Goal: Transaction & Acquisition: Purchase product/service

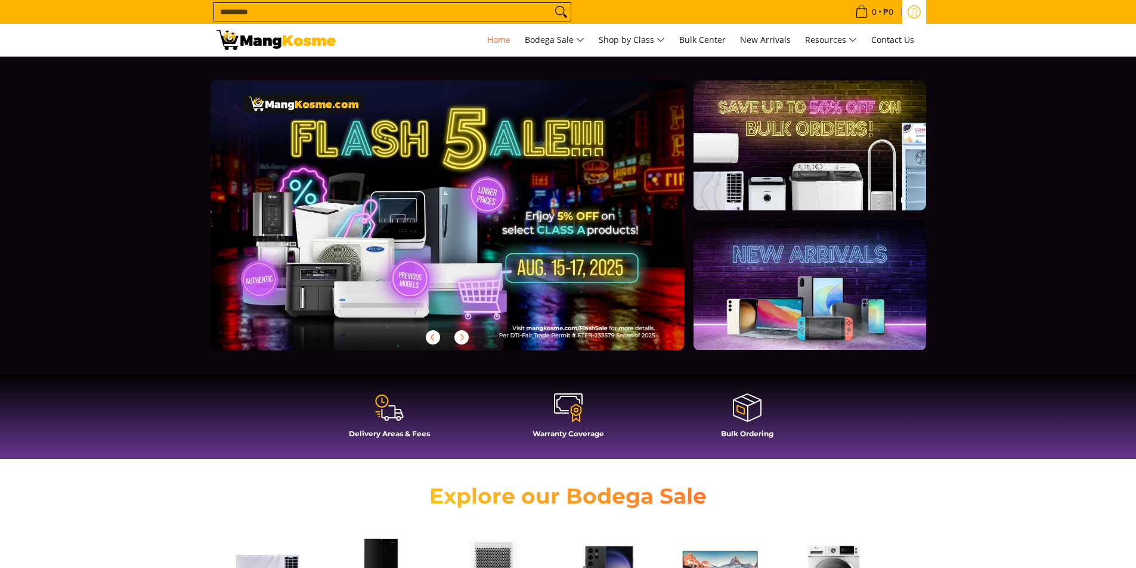
click at [919, 11] on icon "Log in" at bounding box center [913, 11] width 13 height 13
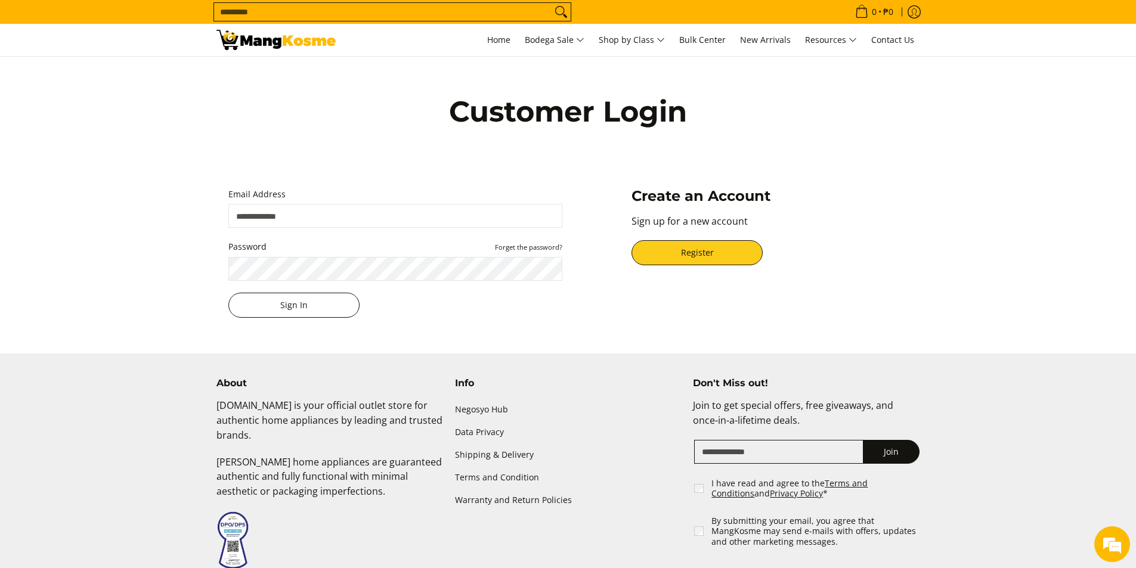
type input "**********"
drag, startPoint x: 245, startPoint y: 303, endPoint x: 299, endPoint y: 373, distance: 88.8
click at [246, 303] on button "Sign In" at bounding box center [293, 305] width 131 height 25
click at [331, 310] on button "Sign In" at bounding box center [293, 305] width 131 height 25
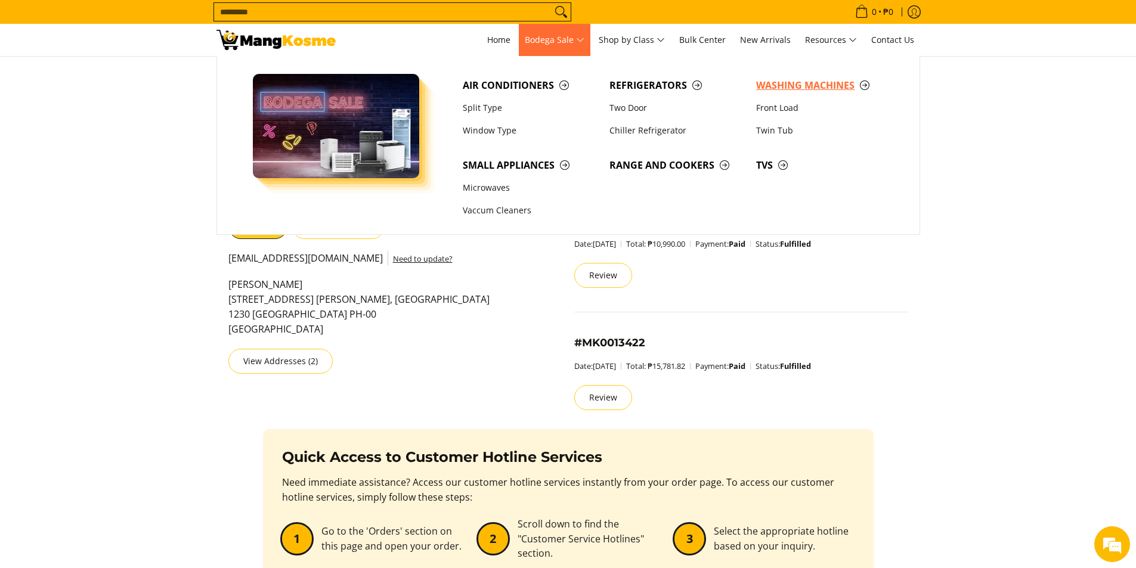
click at [785, 82] on span "Washing Machines" at bounding box center [823, 85] width 135 height 15
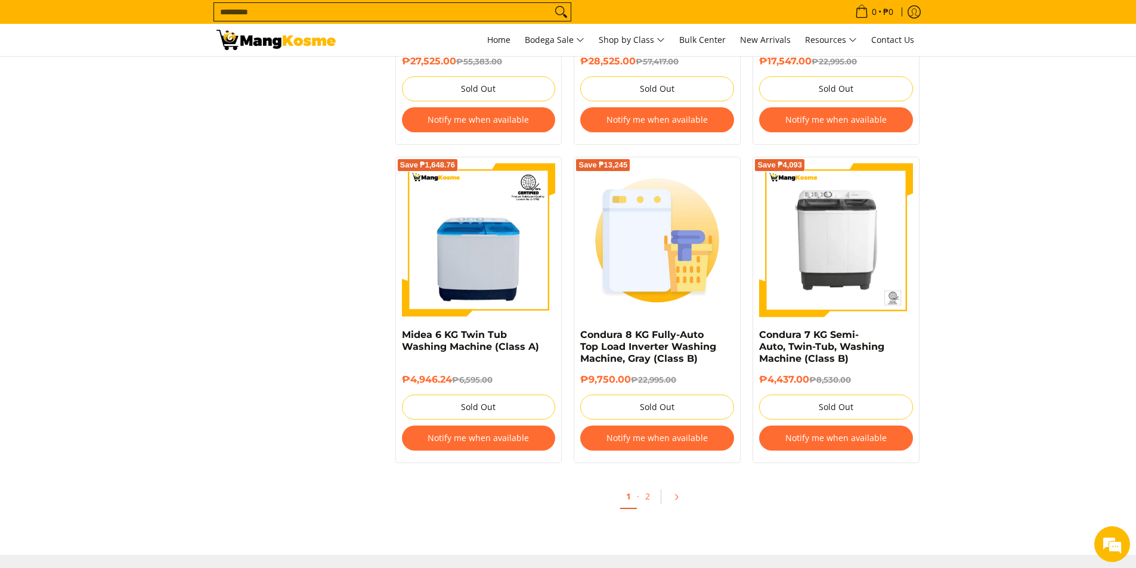
scroll to position [2504, 0]
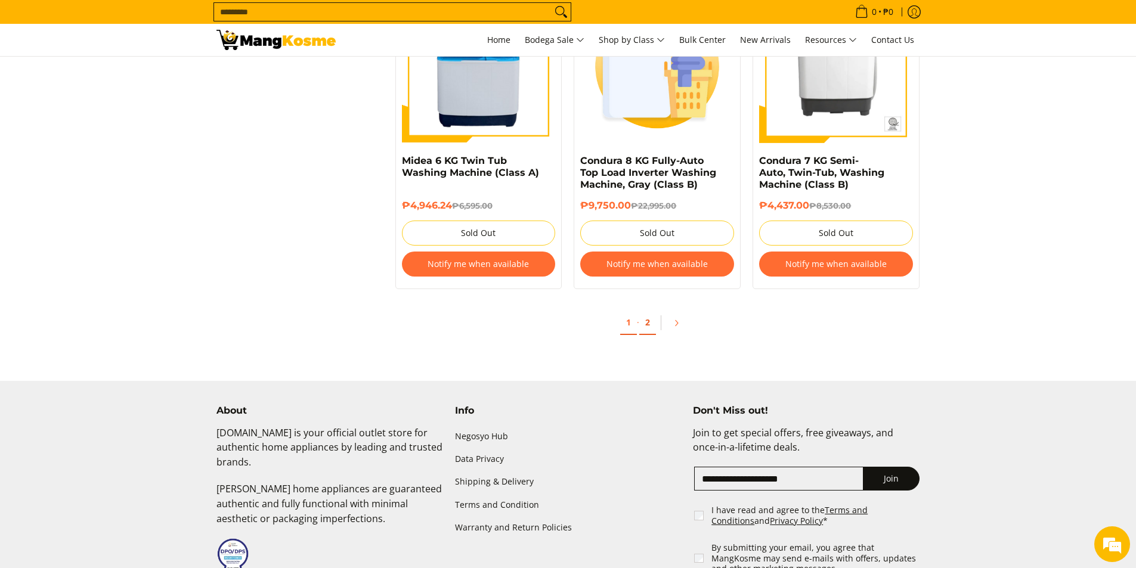
click at [650, 327] on link "2" at bounding box center [647, 323] width 17 height 24
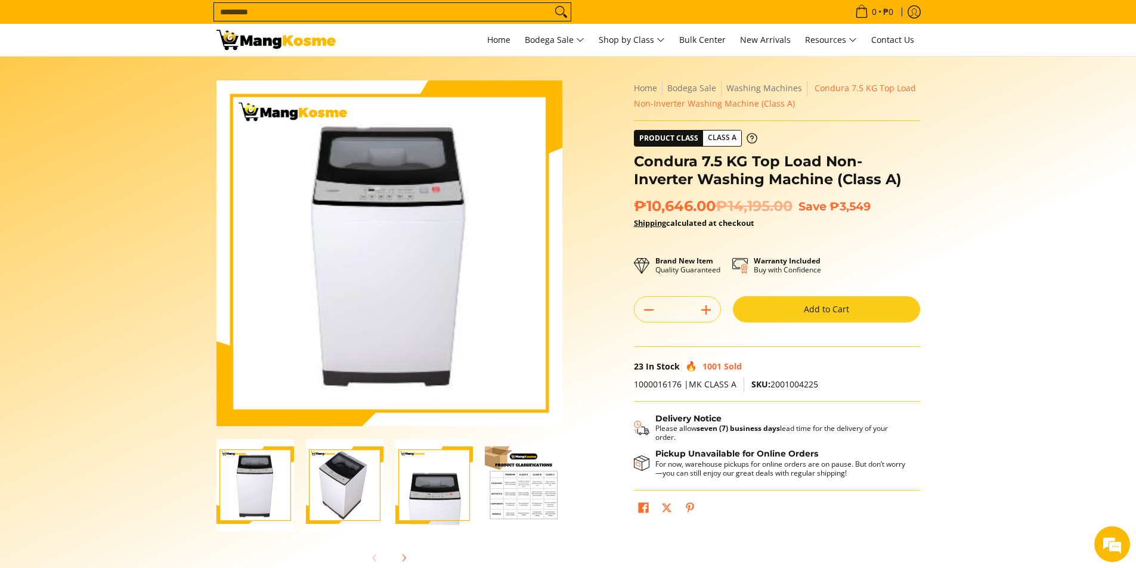
drag, startPoint x: 355, startPoint y: 486, endPoint x: 402, endPoint y: 486, distance: 47.1
click at [359, 486] on img "Condura 7.5 KG Top Load Non-Inverter Washing Machine (Class A)-2" at bounding box center [344, 485] width 77 height 92
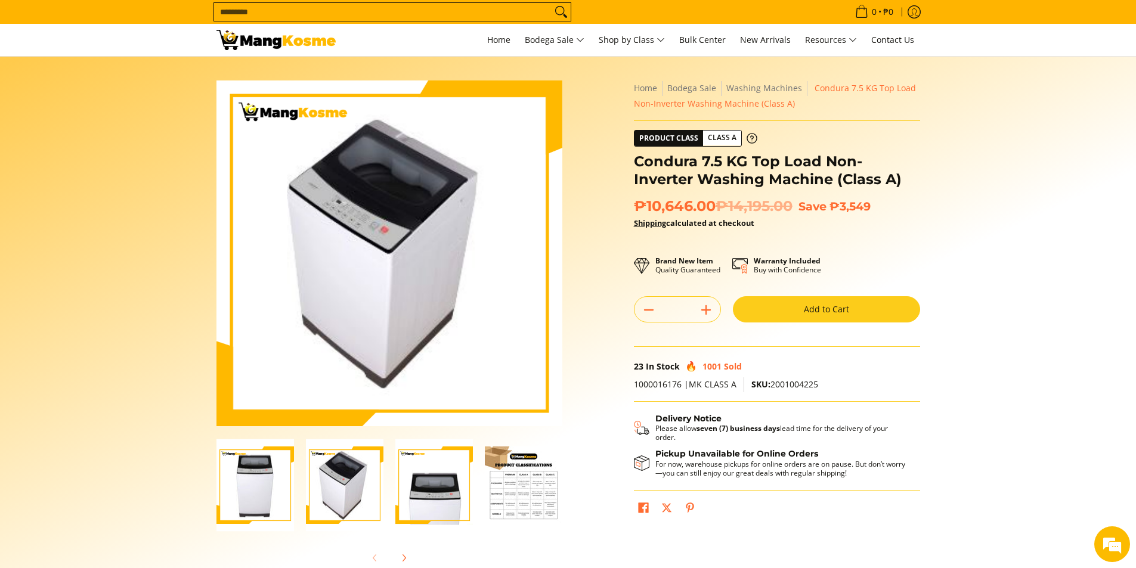
click at [402, 486] on img "Condura 7.5 KG Top Load Non-Inverter Washing Machine (Class A)-3" at bounding box center [433, 485] width 77 height 92
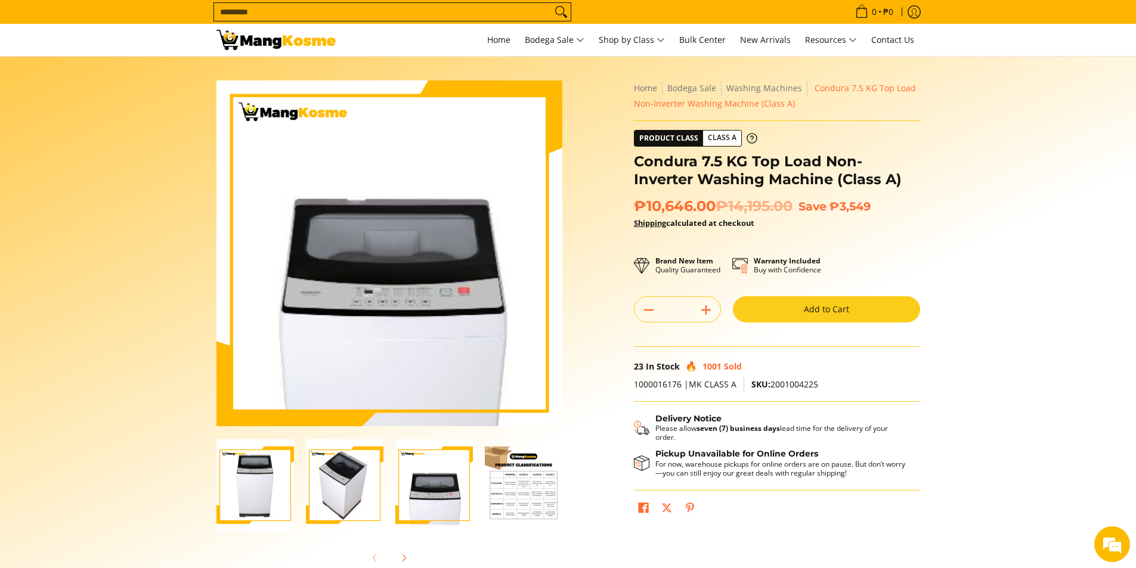
click at [263, 482] on img "condura-7.5kg-topload-non-inverter-washing-machine-class-c-full-view-mang-kosme" at bounding box center [254, 485] width 77 height 92
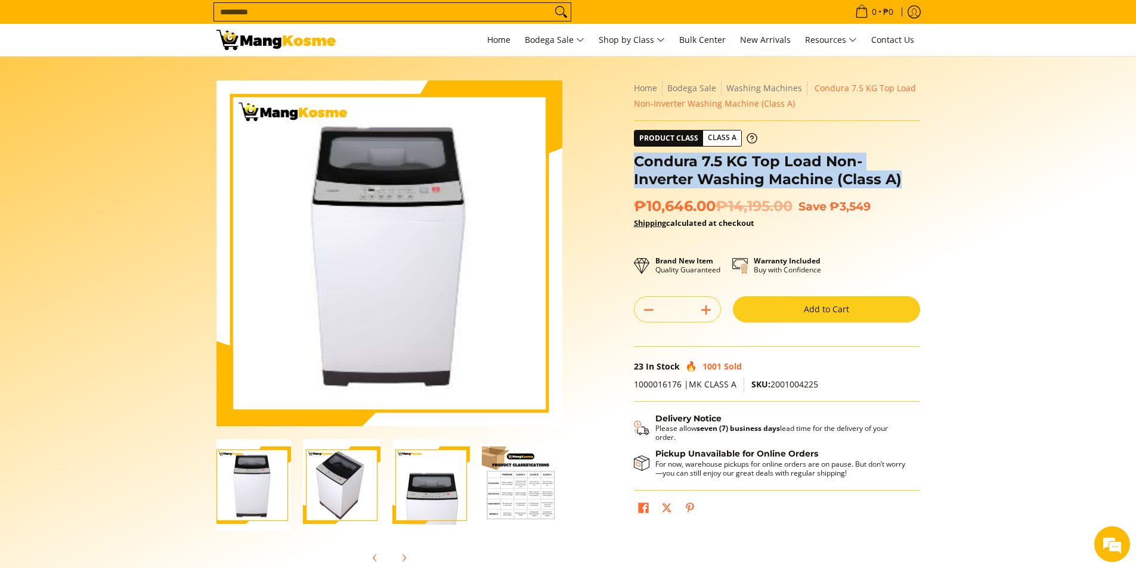
drag, startPoint x: 839, startPoint y: 181, endPoint x: 638, endPoint y: 166, distance: 202.1
click at [638, 166] on h1 "Condura 7.5 KG Top Load Non-Inverter Washing Machine (Class A)" at bounding box center [777, 171] width 286 height 36
copy h1 "Condura 7.5 KG Top Load Non-Inverter Washing Machine (Class A)"
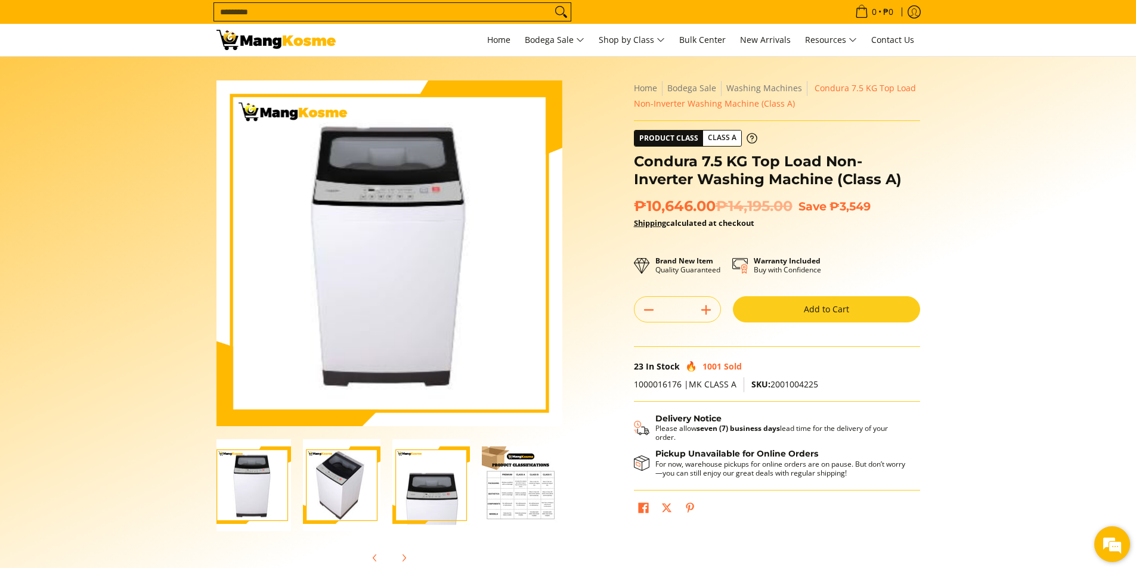
click at [1117, 548] on em at bounding box center [1112, 544] width 32 height 32
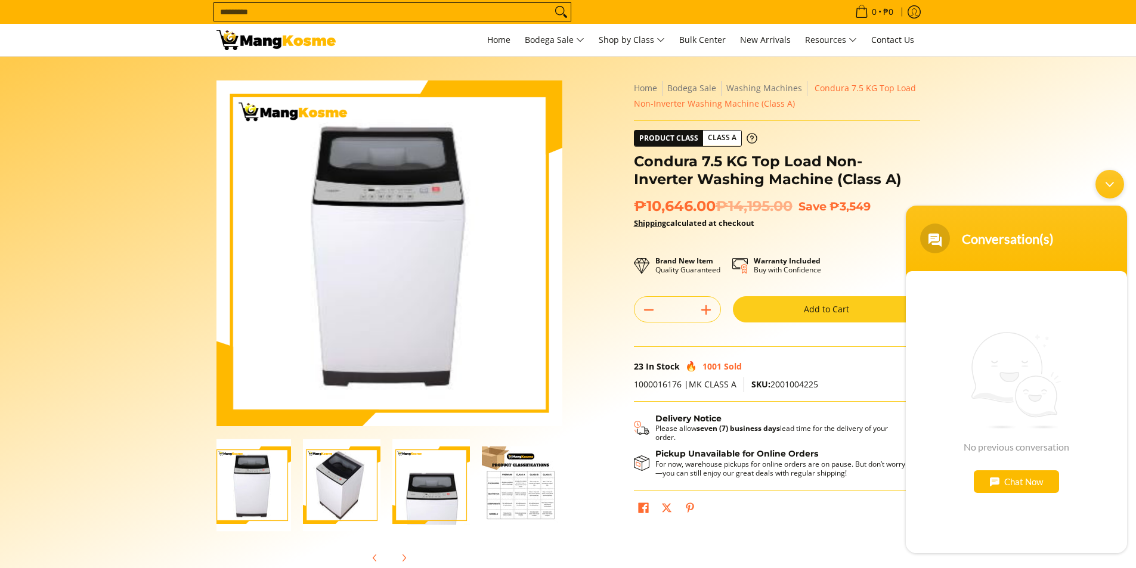
click at [1025, 482] on div "Chat Now" at bounding box center [1016, 481] width 85 height 23
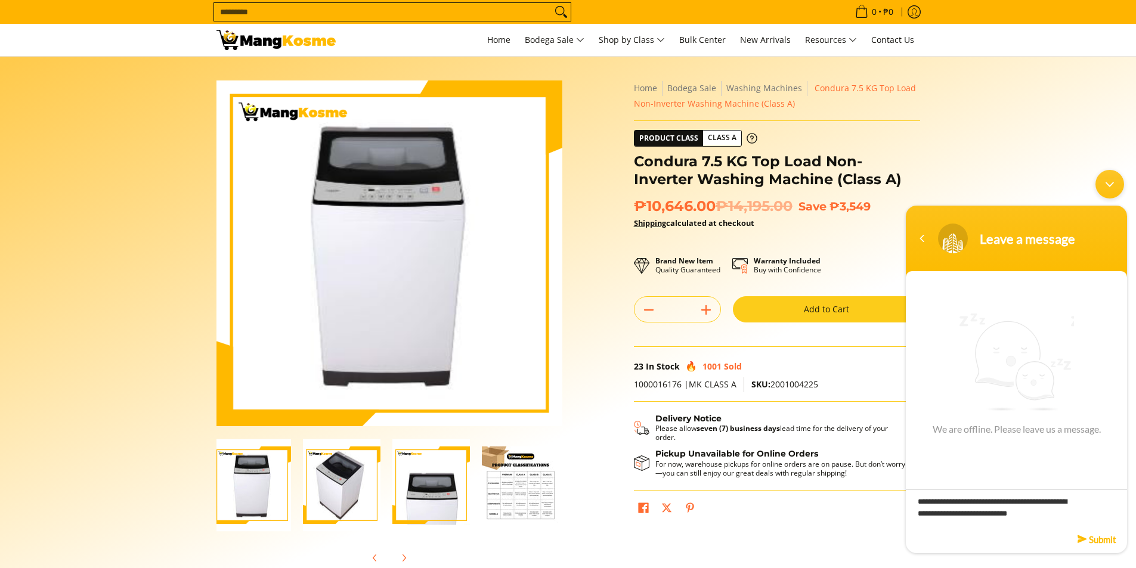
type textarea "**********"
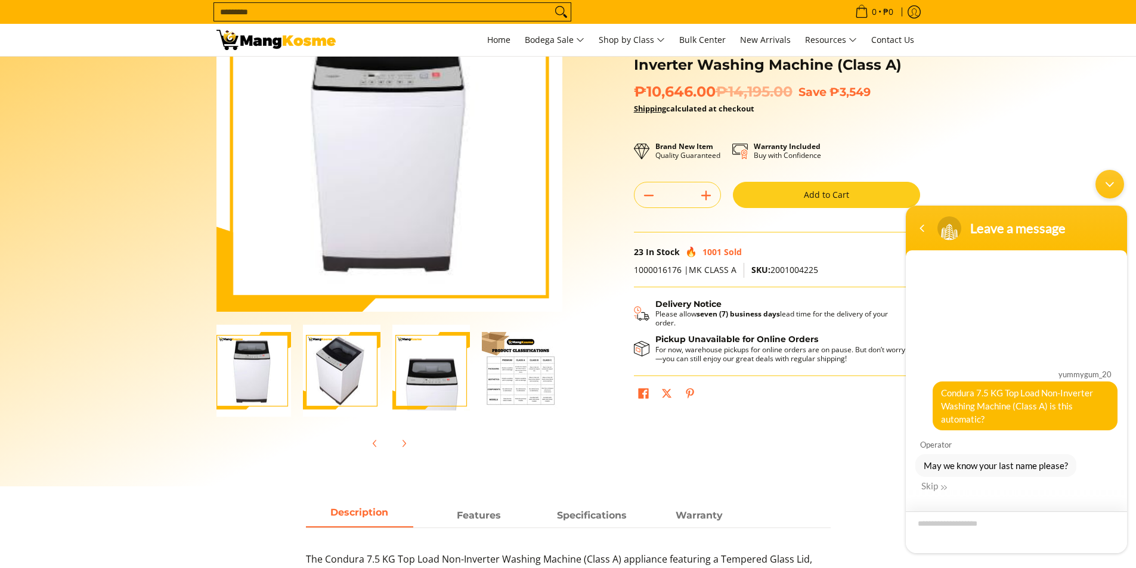
scroll to position [119, 0]
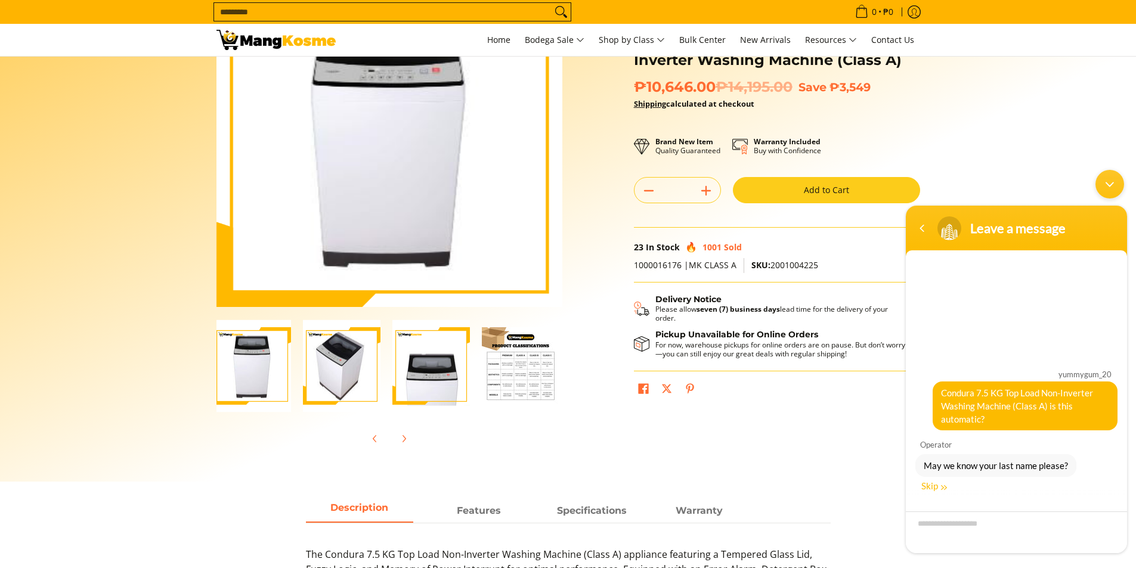
click at [941, 487] on em at bounding box center [944, 488] width 6 height 6
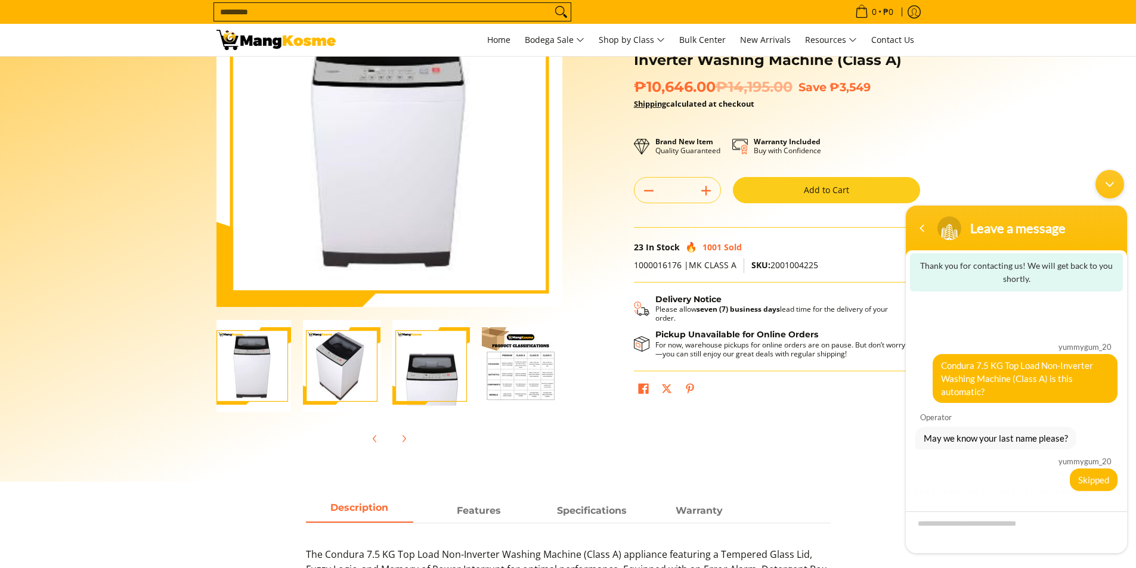
click at [1111, 184] on div "Minimize live chat window" at bounding box center [1109, 184] width 29 height 29
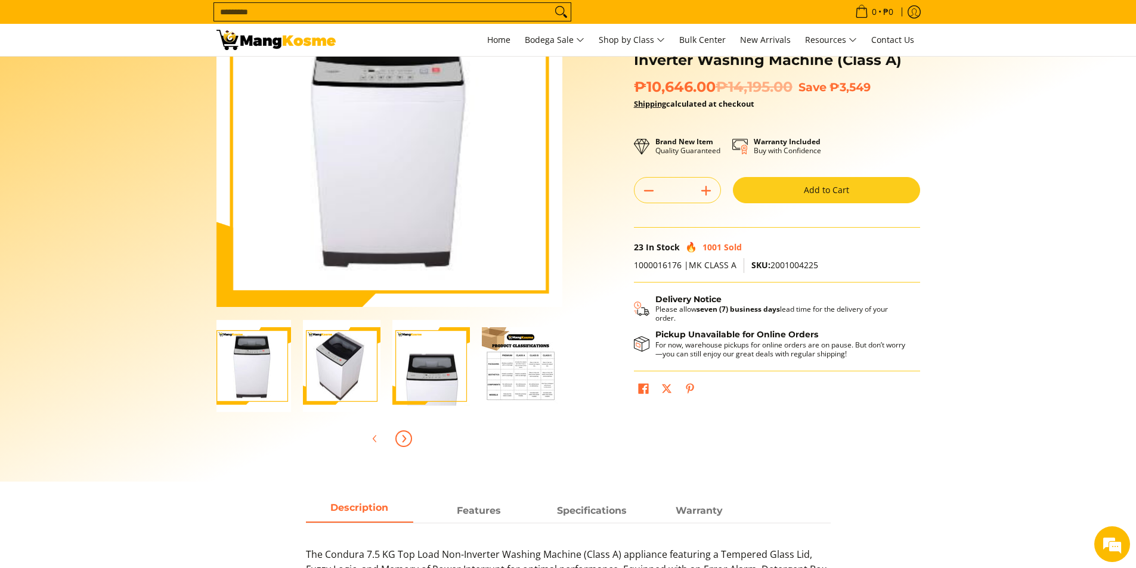
click at [407, 441] on icon "Next" at bounding box center [404, 439] width 10 height 10
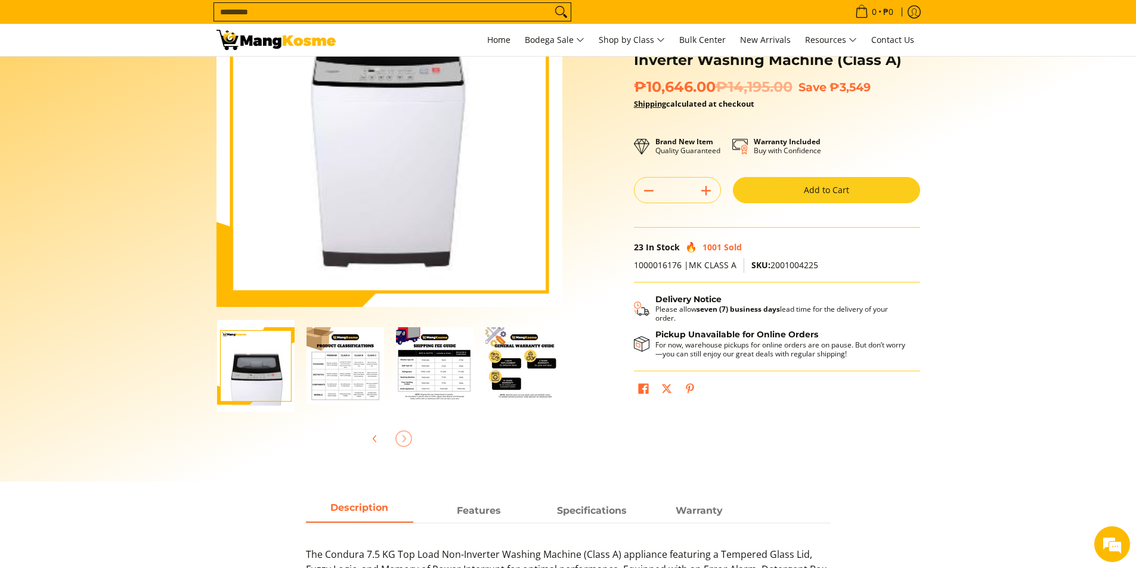
scroll to position [0, 179]
click at [376, 441] on icon "Previous" at bounding box center [375, 439] width 10 height 10
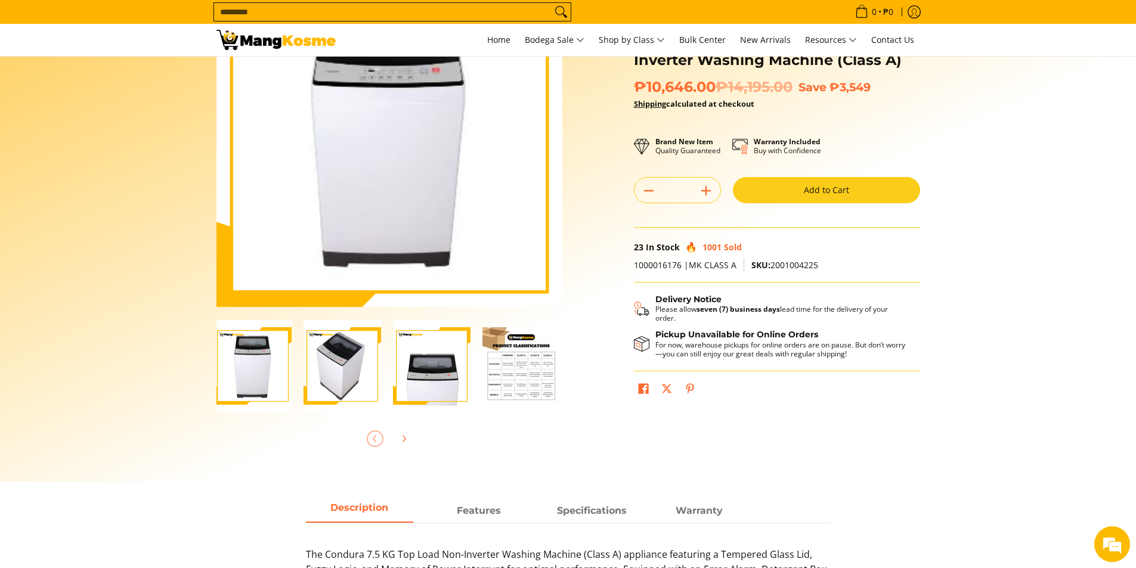
scroll to position [0, 0]
click at [376, 441] on div at bounding box center [389, 439] width 346 height 26
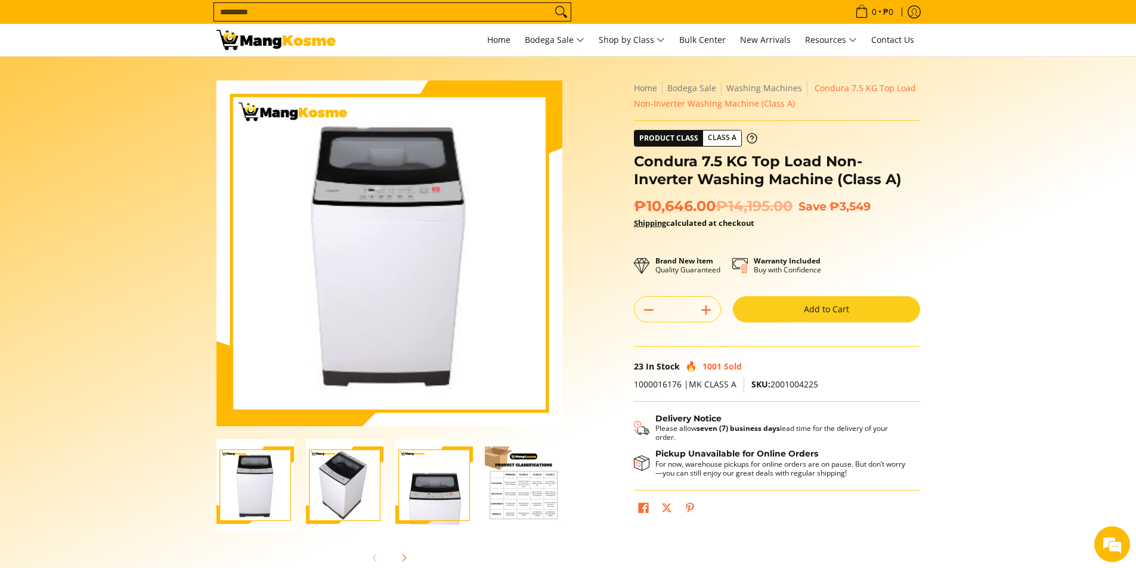
click at [364, 263] on img at bounding box center [389, 253] width 324 height 346
click at [372, 200] on img at bounding box center [389, 253] width 324 height 346
click at [269, 460] on img "condura-7.5kg-topload-non-inverter-washing-machine-class-c-full-view-mang-kosme" at bounding box center [254, 485] width 77 height 92
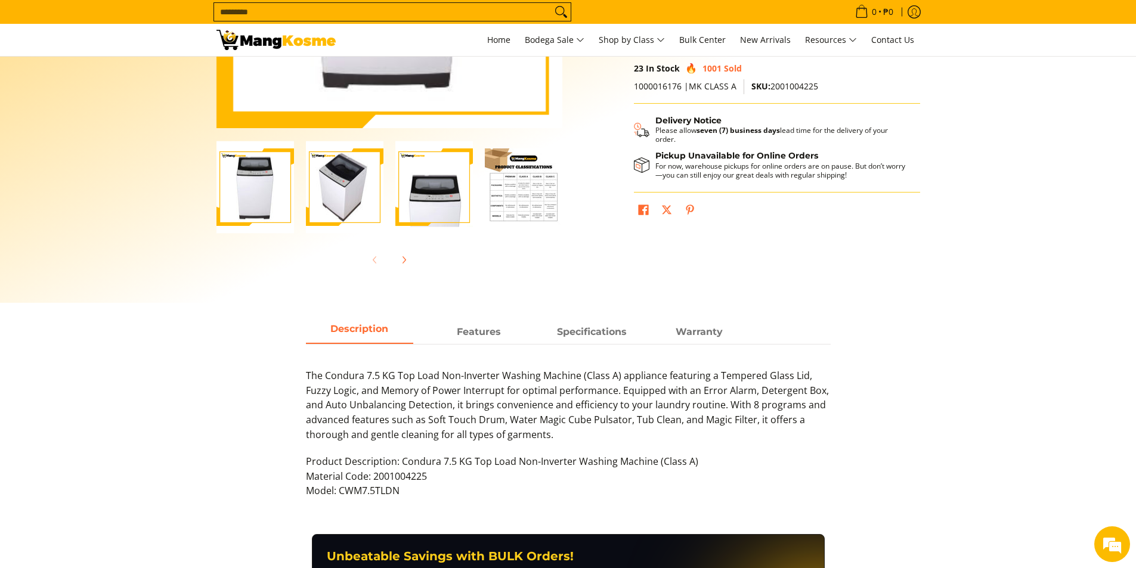
scroll to position [537, 0]
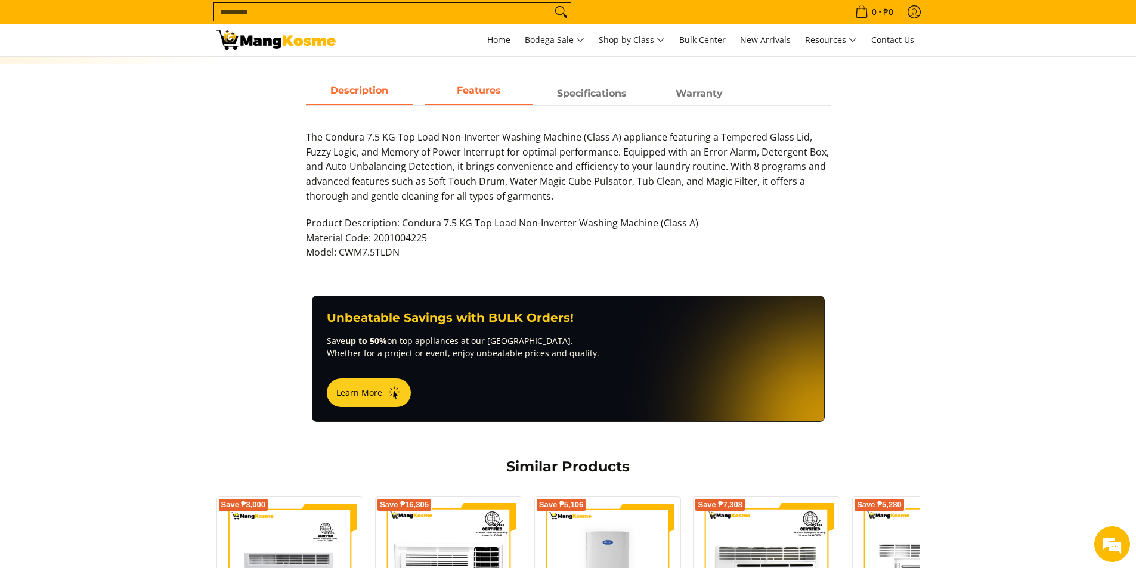
click at [496, 86] on strong "Features" at bounding box center [479, 90] width 44 height 11
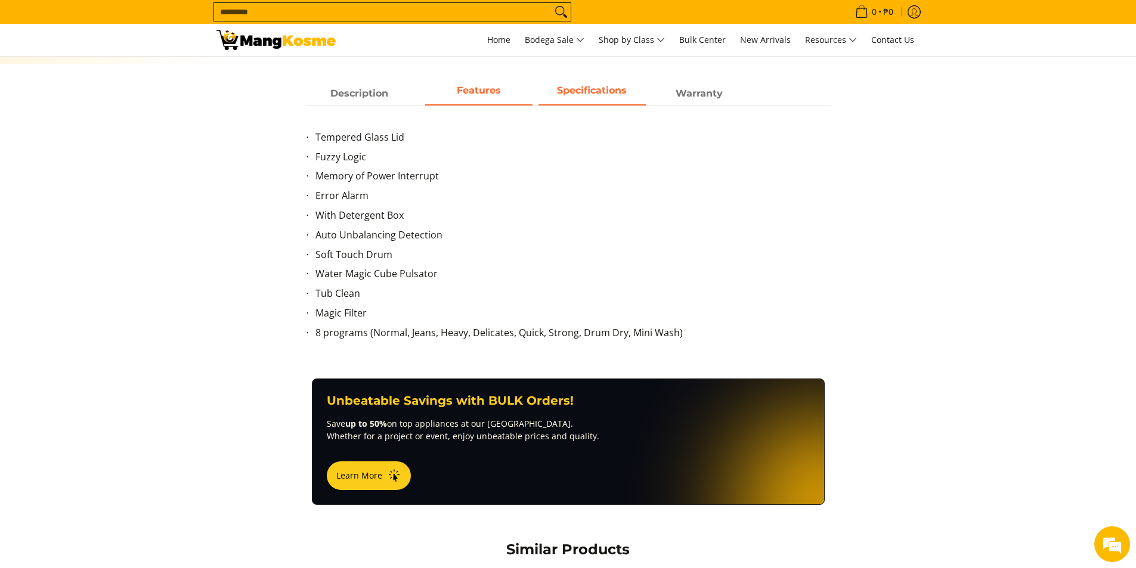
click at [616, 86] on span "Specifications" at bounding box center [591, 93] width 107 height 21
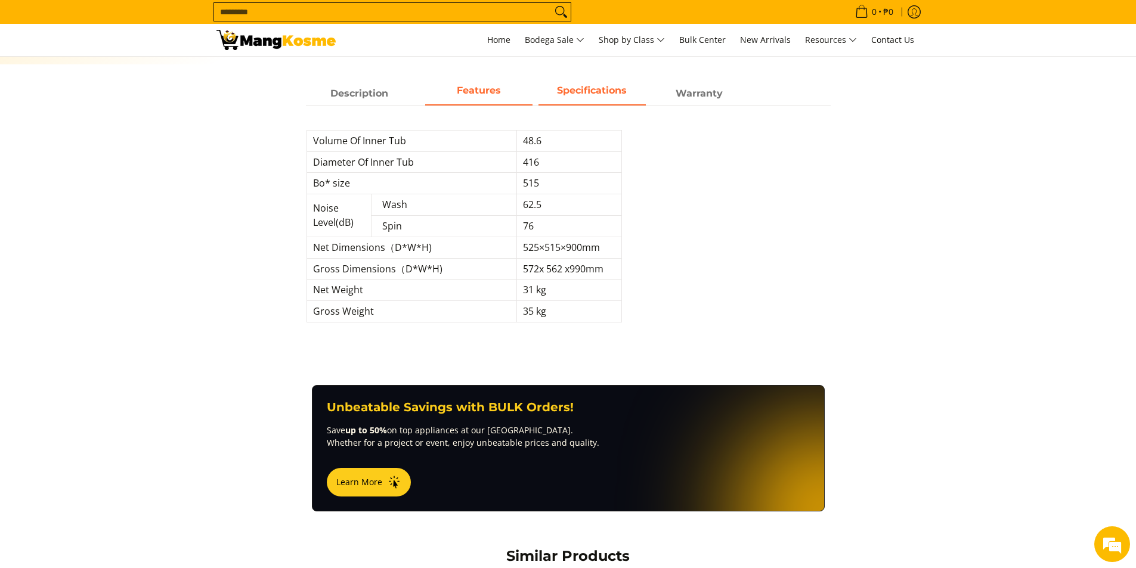
drag, startPoint x: 481, startPoint y: 91, endPoint x: 479, endPoint y: 101, distance: 11.0
click at [481, 94] on strong "Features" at bounding box center [479, 90] width 44 height 11
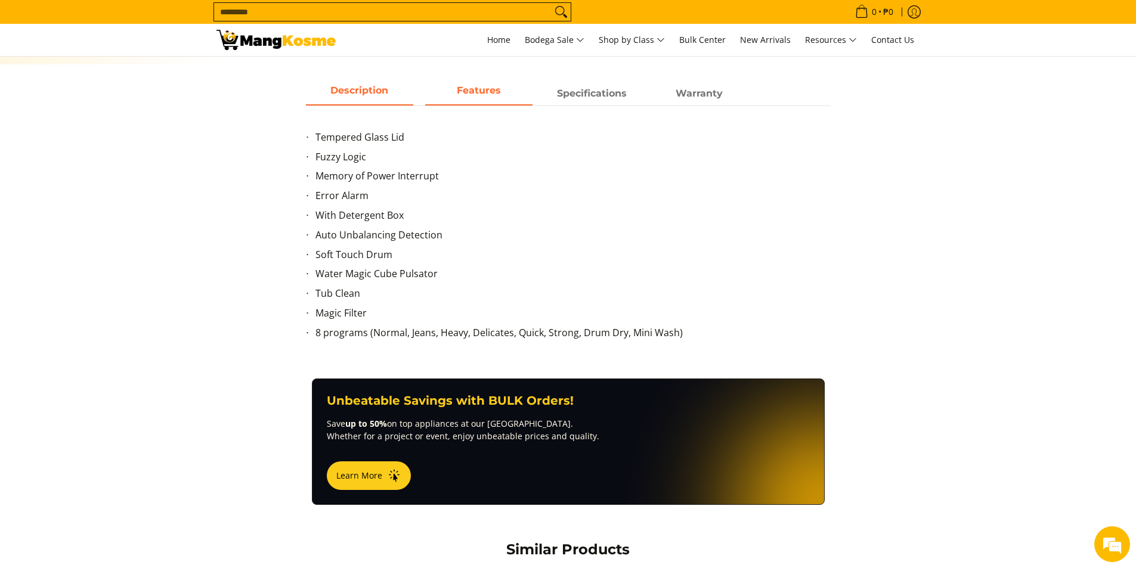
click at [369, 88] on span "Description" at bounding box center [359, 93] width 107 height 21
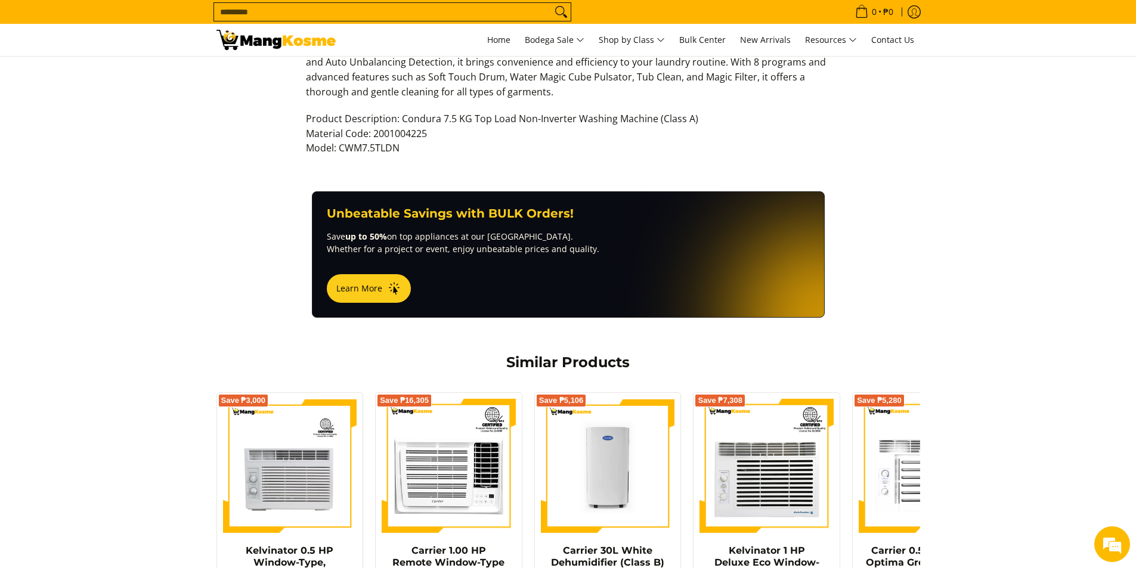
scroll to position [596, 0]
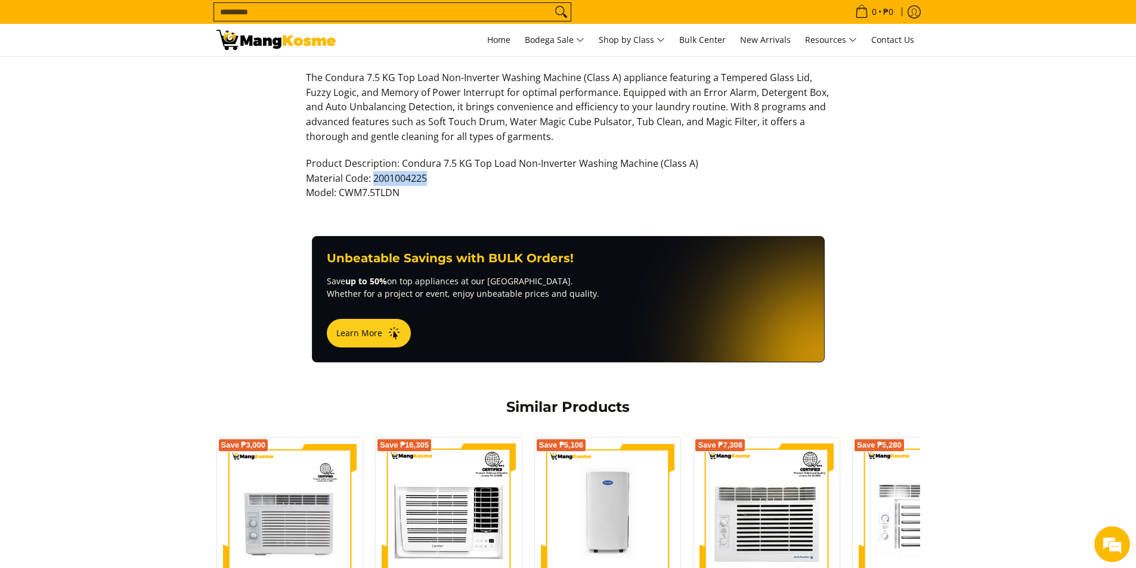
drag, startPoint x: 435, startPoint y: 175, endPoint x: 371, endPoint y: 174, distance: 63.2
click at [371, 174] on p "Product Description: Condura 7.5 KG Top Load Non-Inverter Washing Machine (Clas…" at bounding box center [568, 184] width 525 height 56
copy p "2001004225"
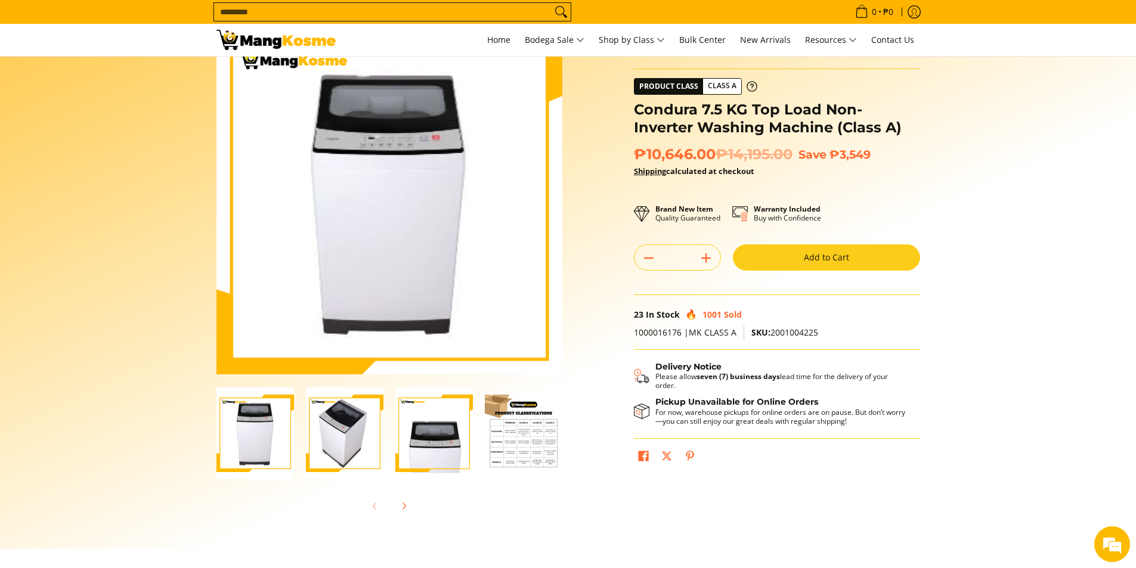
scroll to position [0, 0]
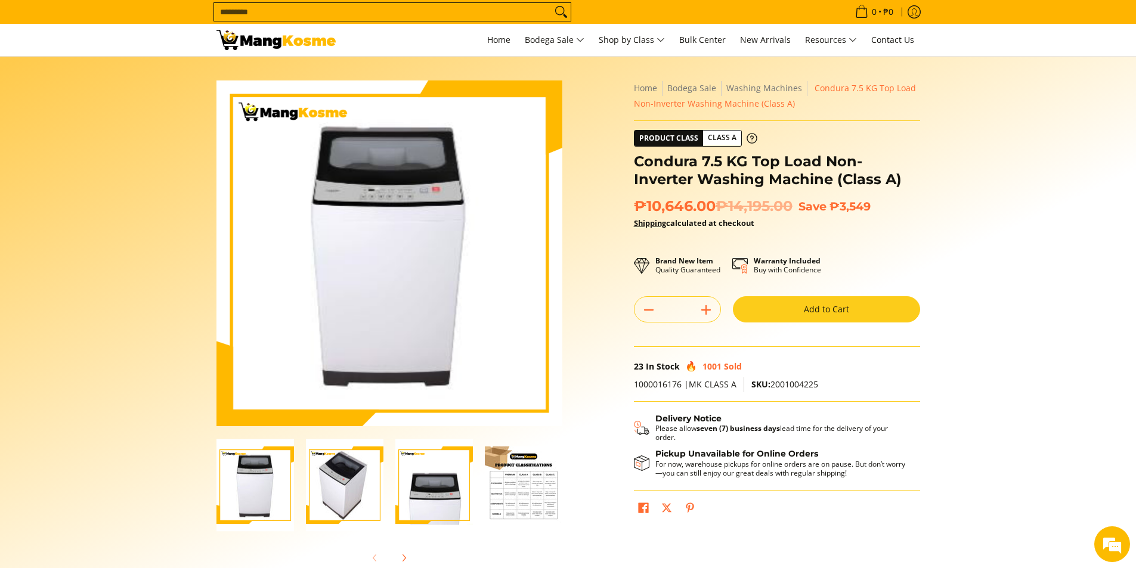
click at [876, 300] on button "Add to Cart" at bounding box center [826, 309] width 187 height 26
click at [826, 309] on button "Add to Cart" at bounding box center [826, 309] width 187 height 26
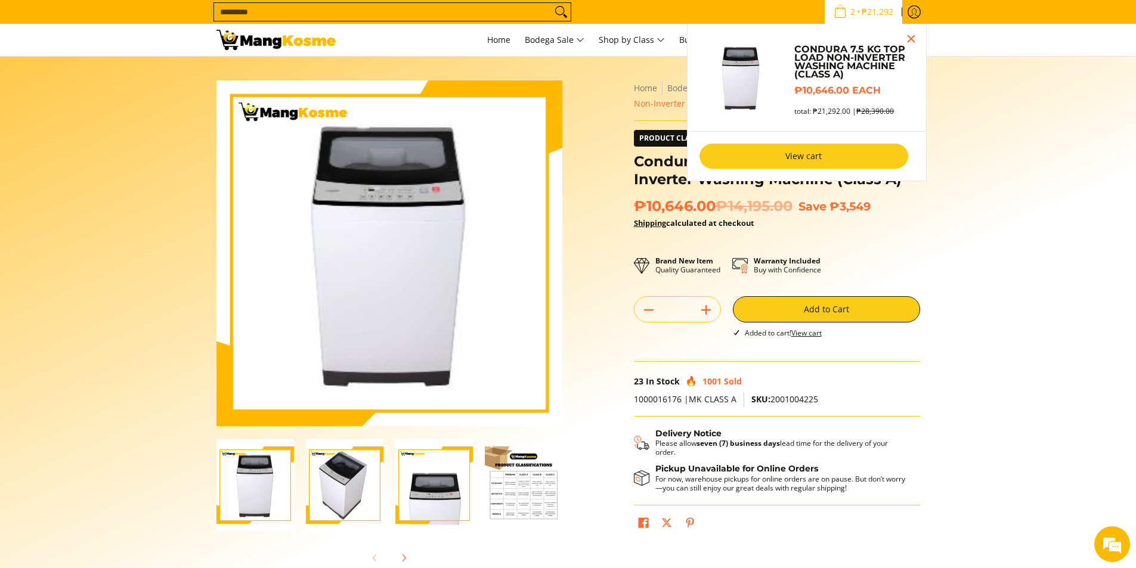
click at [874, 157] on link "View cart" at bounding box center [803, 156] width 209 height 25
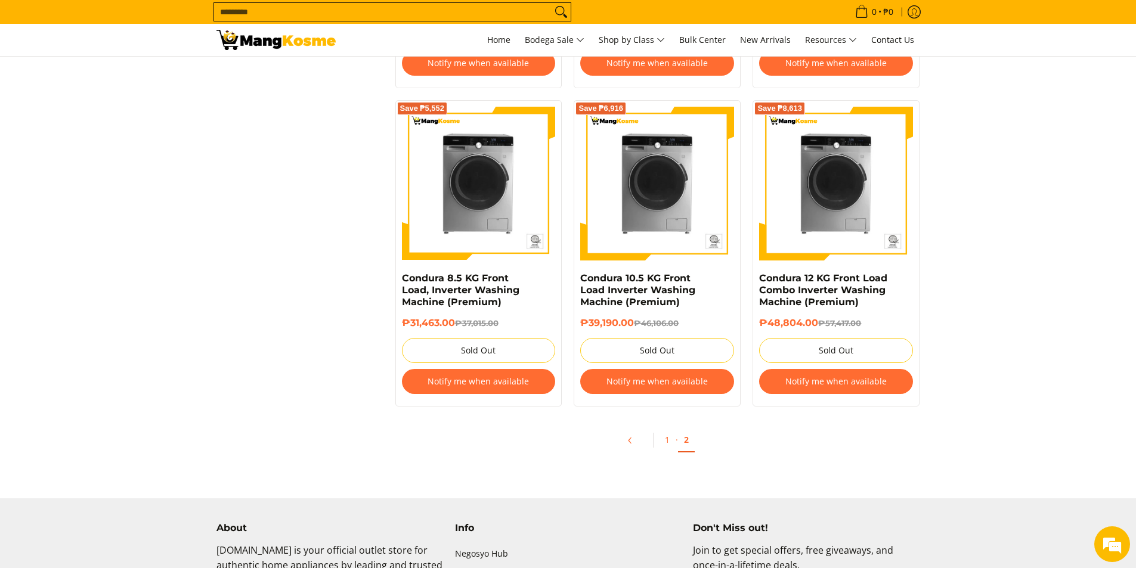
scroll to position [1192, 0]
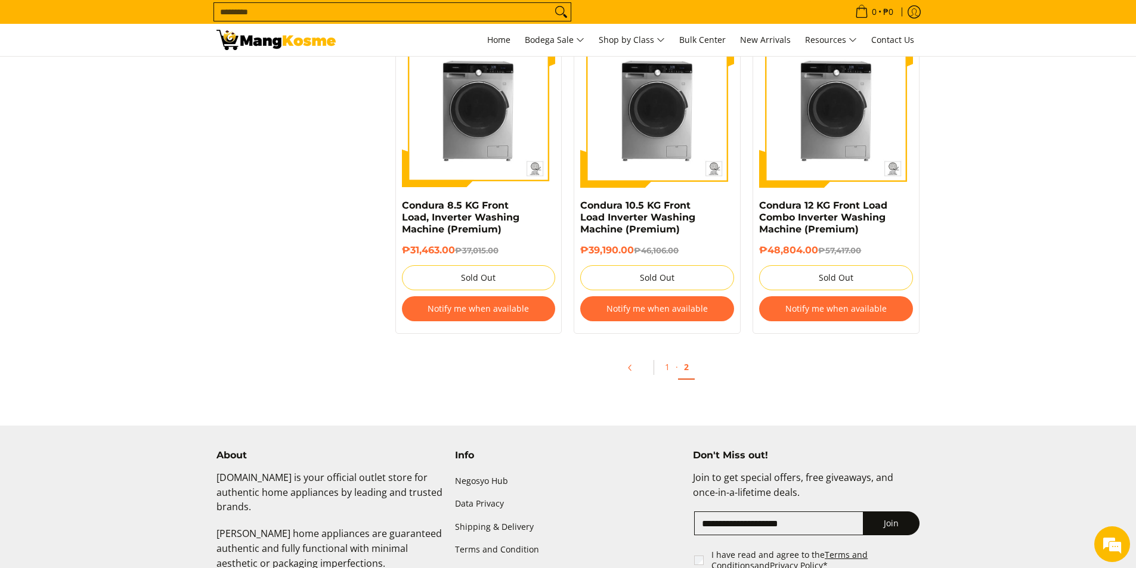
click at [658, 366] on span "Pagination" at bounding box center [654, 367] width 10 height 15
click at [668, 370] on link "1" at bounding box center [667, 367] width 17 height 24
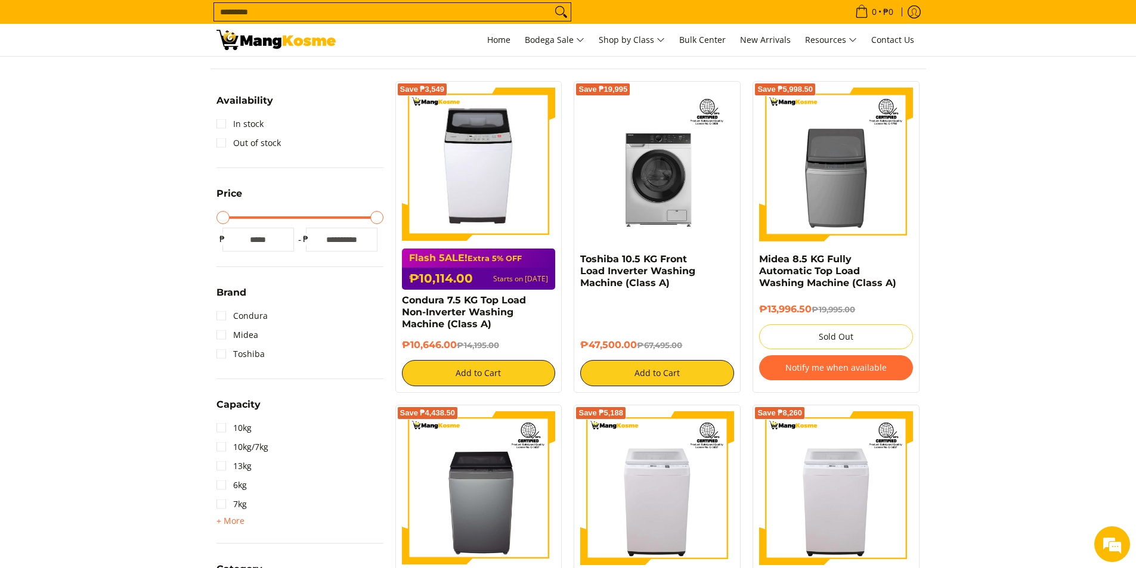
scroll to position [119, 0]
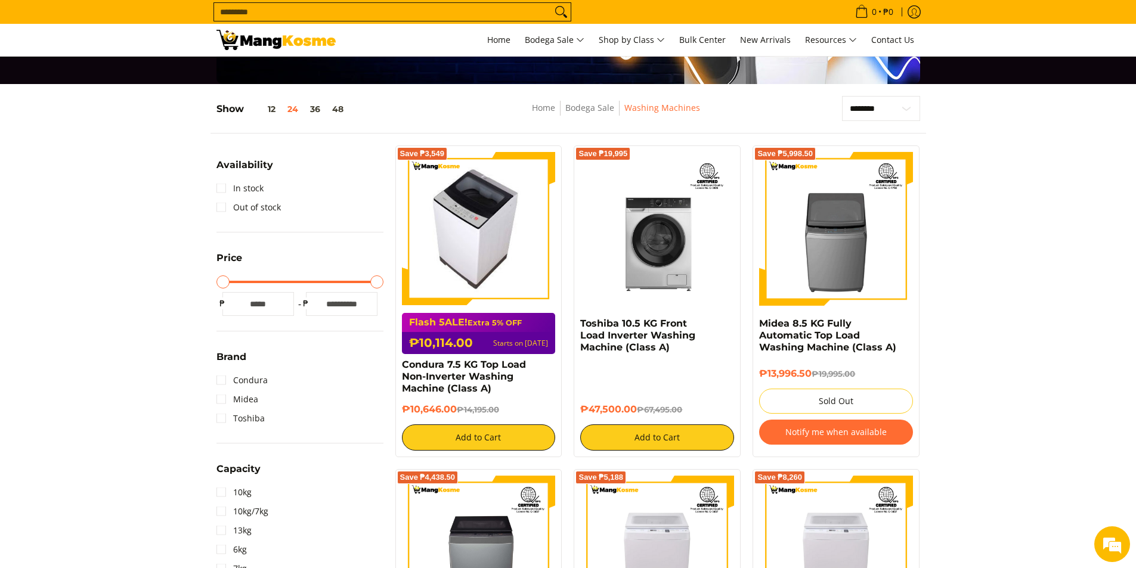
click at [508, 261] on img at bounding box center [478, 229] width 137 height 154
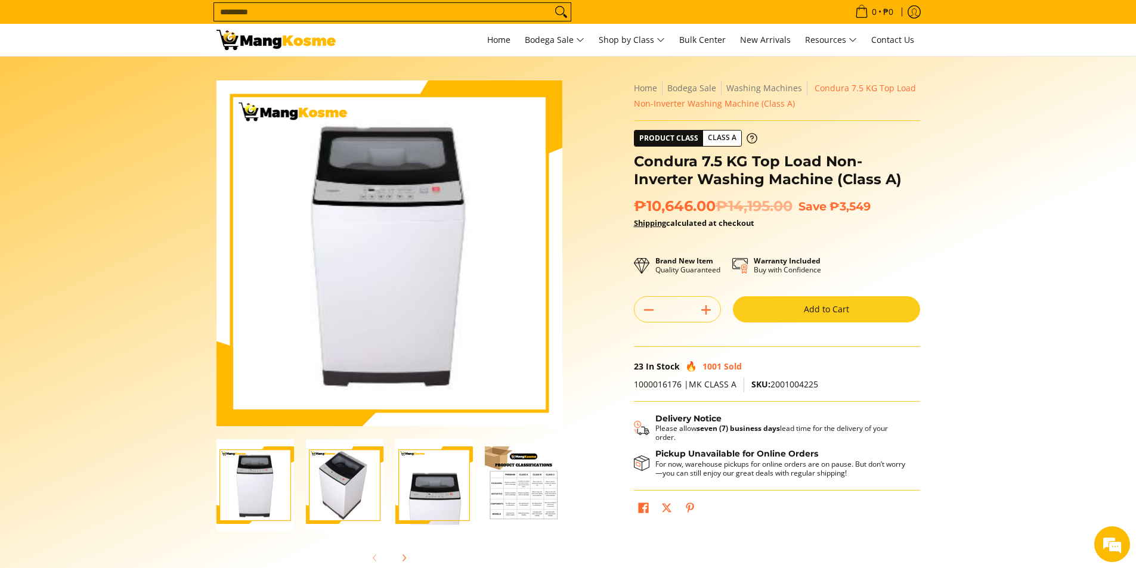
click at [394, 491] on div at bounding box center [433, 485] width 89 height 92
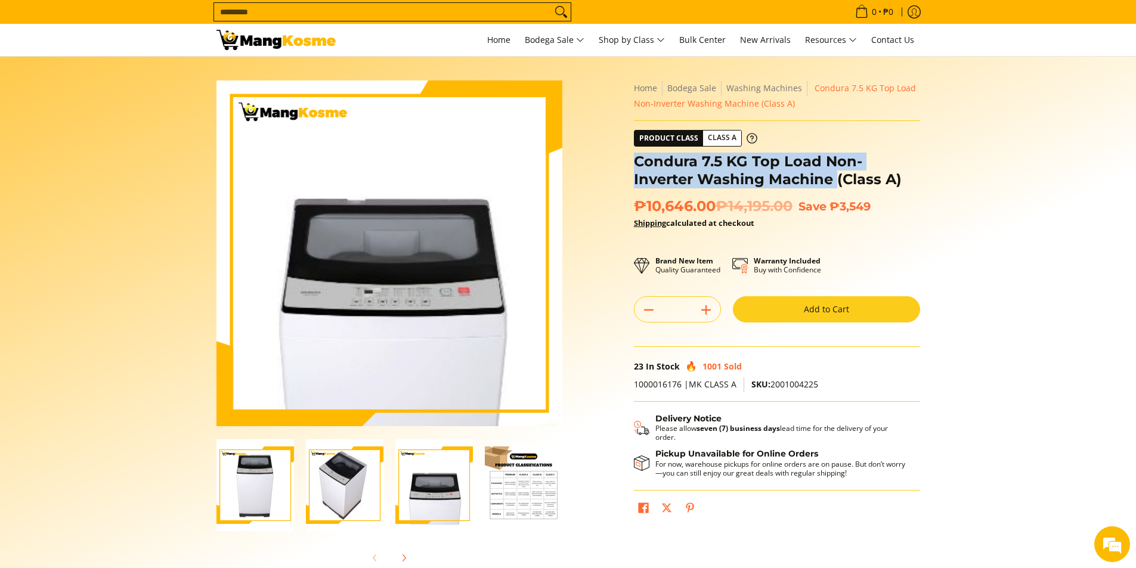
drag, startPoint x: 771, startPoint y: 181, endPoint x: 635, endPoint y: 159, distance: 137.8
click at [634, 157] on h1 "Condura 7.5 KG Top Load Non-Inverter Washing Machine (Class A)" at bounding box center [777, 171] width 286 height 36
copy h1 "Condura 7.5 KG Top Load Non-Inverter Washing Machine"
click at [511, 512] on img "Condura 7.5 KG Top Load Non-Inverter Washing Machine (Class A)-4" at bounding box center [523, 485] width 77 height 77
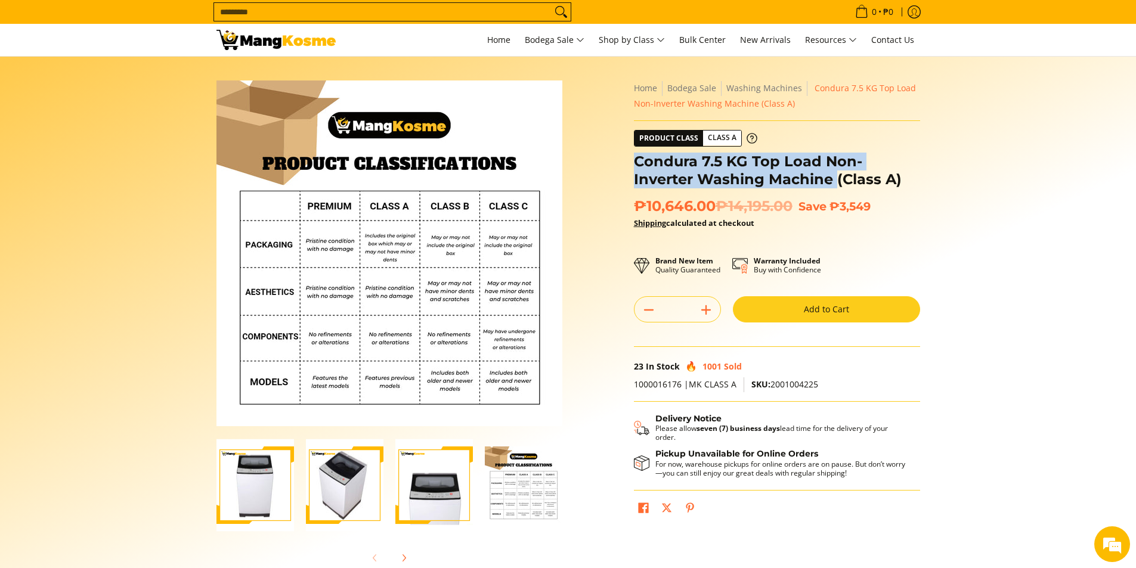
click at [513, 509] on img "Condura 7.5 KG Top Load Non-Inverter Washing Machine (Class A)-4" at bounding box center [523, 485] width 77 height 77
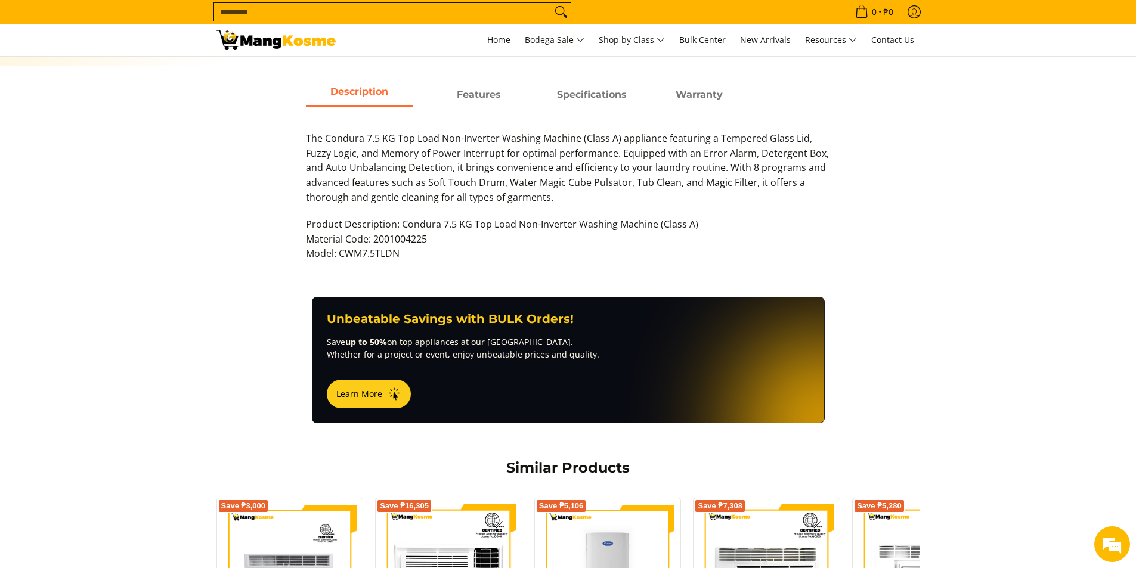
scroll to position [537, 0]
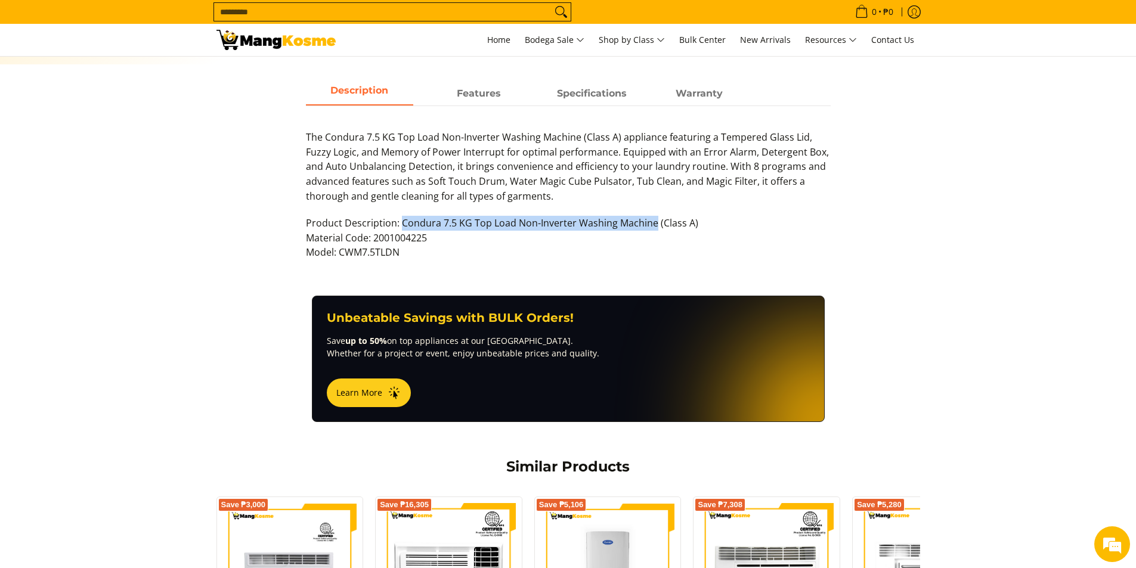
drag, startPoint x: 653, startPoint y: 223, endPoint x: 399, endPoint y: 228, distance: 254.6
click at [399, 228] on p "Product Description: Condura 7.5 KG Top Load Non-Inverter Washing Machine (Clas…" at bounding box center [568, 244] width 525 height 56
drag, startPoint x: 442, startPoint y: 212, endPoint x: 421, endPoint y: 225, distance: 24.6
click at [421, 225] on p "Product Description: Condura 7.5 KG Top Load Non-Inverter Washing Machine (Clas…" at bounding box center [568, 244] width 525 height 56
drag, startPoint x: 399, startPoint y: 220, endPoint x: 427, endPoint y: 237, distance: 32.9
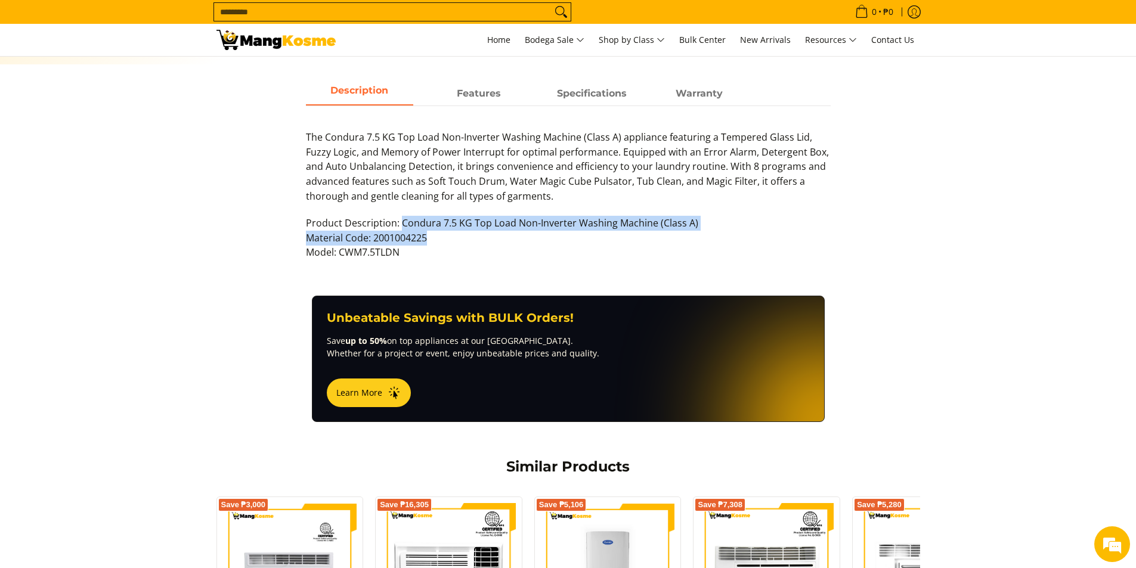
click at [427, 237] on p "Product Description: Condura 7.5 KG Top Load Non-Inverter Washing Machine (Clas…" at bounding box center [568, 244] width 525 height 56
drag, startPoint x: 449, startPoint y: 223, endPoint x: 433, endPoint y: 228, distance: 17.4
click at [449, 224] on p "Product Description: Condura 7.5 KG Top Load Non-Inverter Washing Machine (Clas…" at bounding box center [568, 244] width 525 height 56
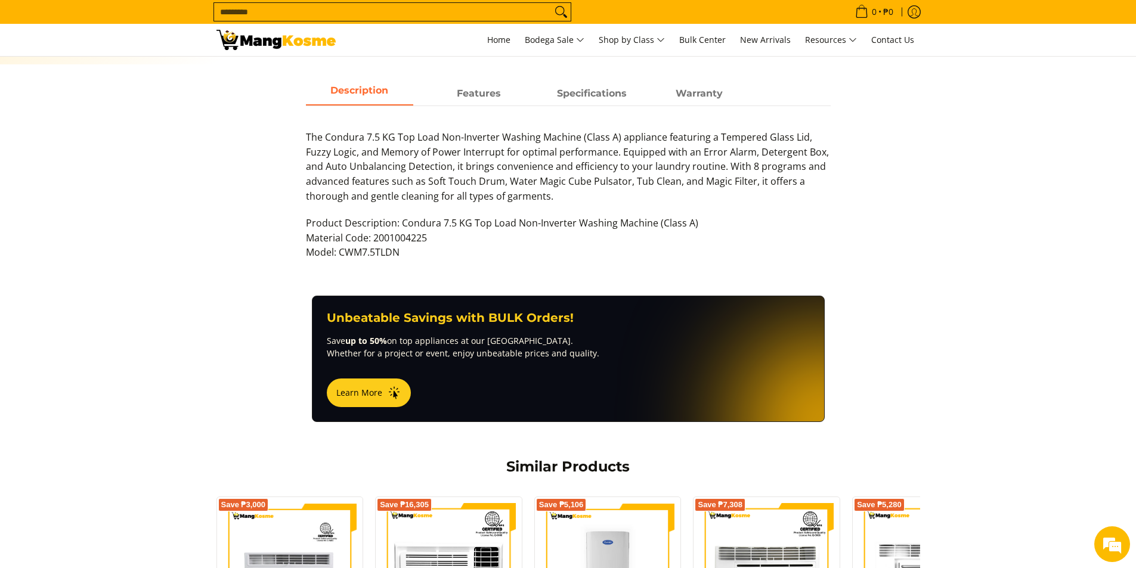
click at [478, 250] on p "Product Description: Condura 7.5 KG Top Load Non-Inverter Washing Machine (Clas…" at bounding box center [568, 244] width 525 height 56
drag, startPoint x: 651, startPoint y: 225, endPoint x: 401, endPoint y: 223, distance: 250.4
click at [401, 223] on p "Product Description: Condura 7.5 KG Top Load Non-Inverter Washing Machine (Clas…" at bounding box center [568, 244] width 525 height 56
copy p "Condura 7.5 KG Top Load Non-Inverter Washing Machine"
click at [438, 240] on p "Product Description: Condura 7.5 KG Top Load Non-Inverter Washing Machine (Clas…" at bounding box center [568, 244] width 525 height 56
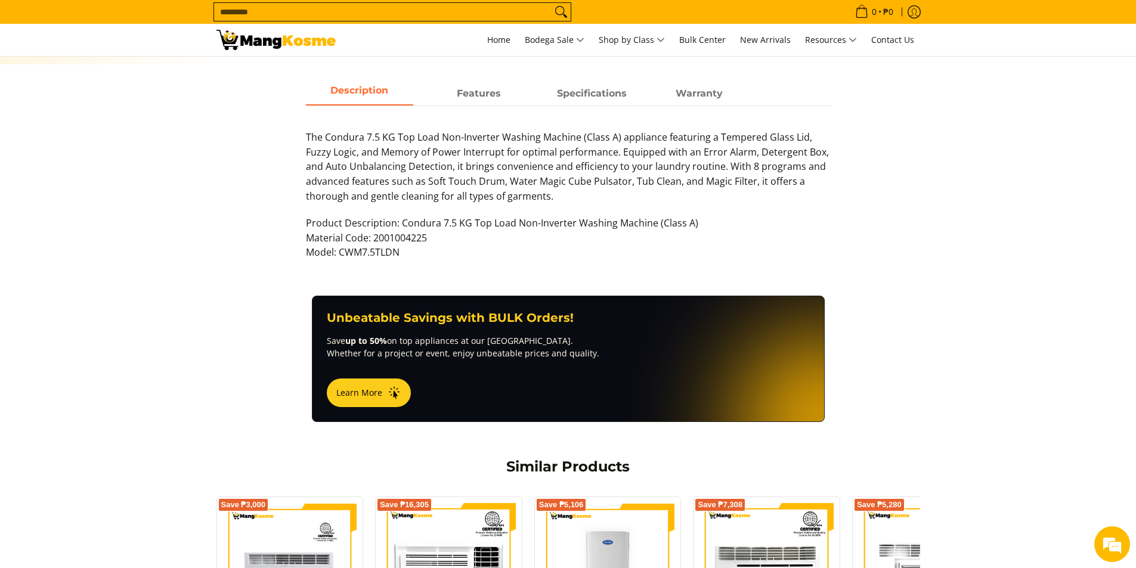
click at [435, 238] on p "Product Description: Condura 7.5 KG Top Load Non-Inverter Washing Machine (Clas…" at bounding box center [568, 244] width 525 height 56
drag, startPoint x: 432, startPoint y: 240, endPoint x: 414, endPoint y: 256, distance: 23.2
click at [387, 240] on p "Product Description: Condura 7.5 KG Top Load Non-Inverter Washing Machine (Clas…" at bounding box center [568, 244] width 525 height 56
drag, startPoint x: 413, startPoint y: 256, endPoint x: 341, endPoint y: 257, distance: 71.5
click at [339, 256] on p "Product Description: Condura 7.5 KG Top Load Non-Inverter Washing Machine (Clas…" at bounding box center [568, 244] width 525 height 56
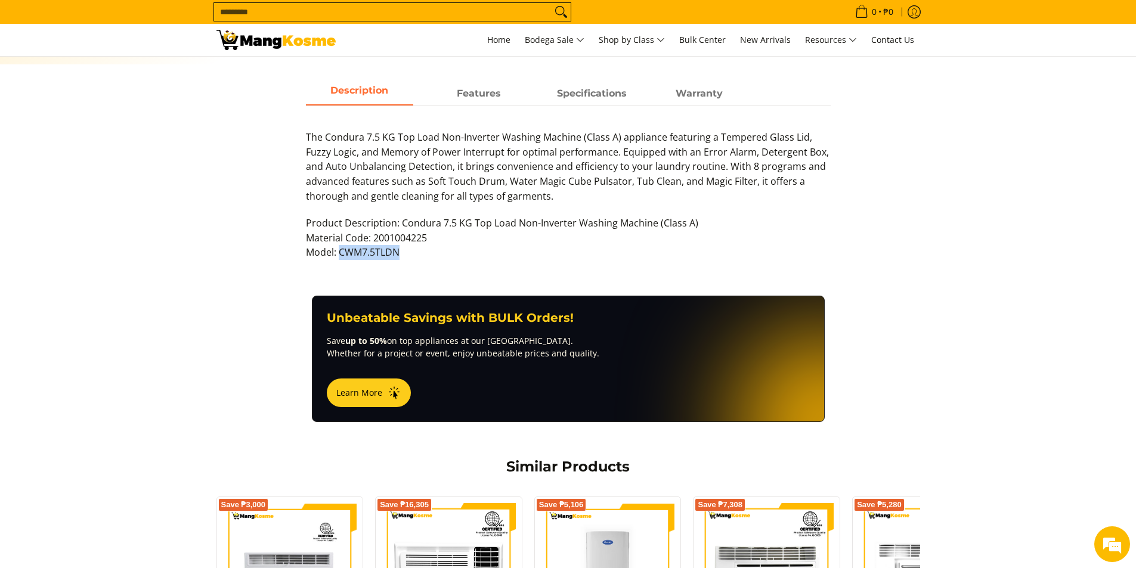
copy p "CWM7.5TLDN"
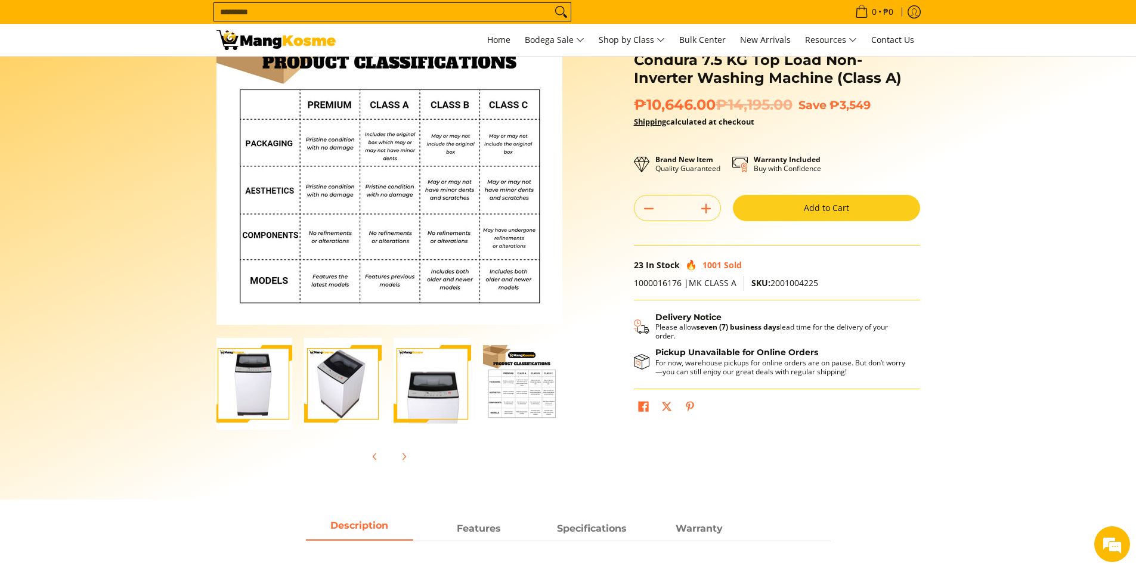
scroll to position [0, 0]
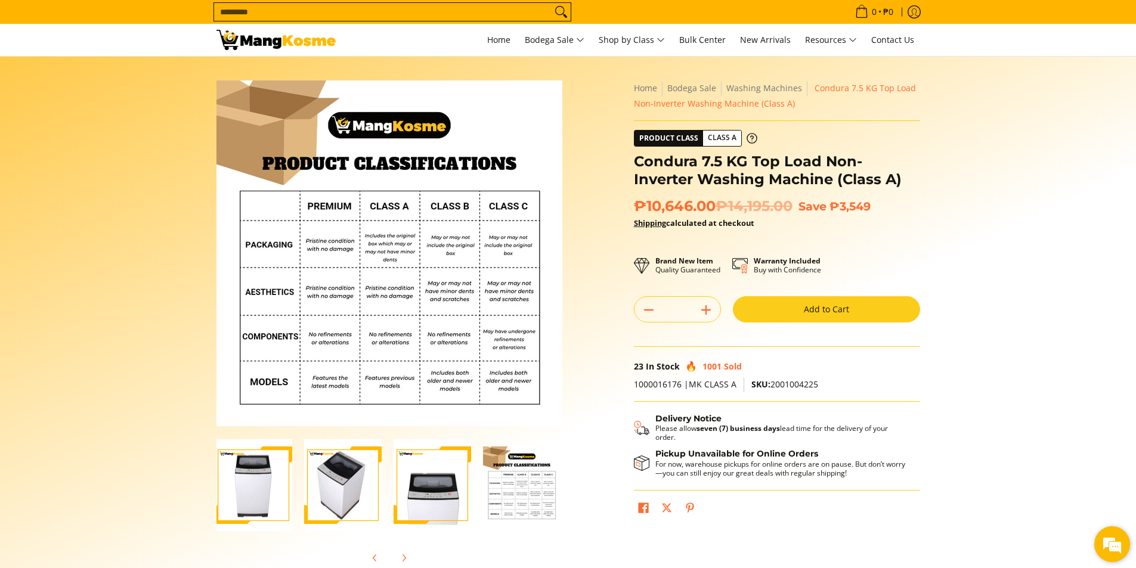
click at [1110, 549] on em at bounding box center [1112, 544] width 32 height 32
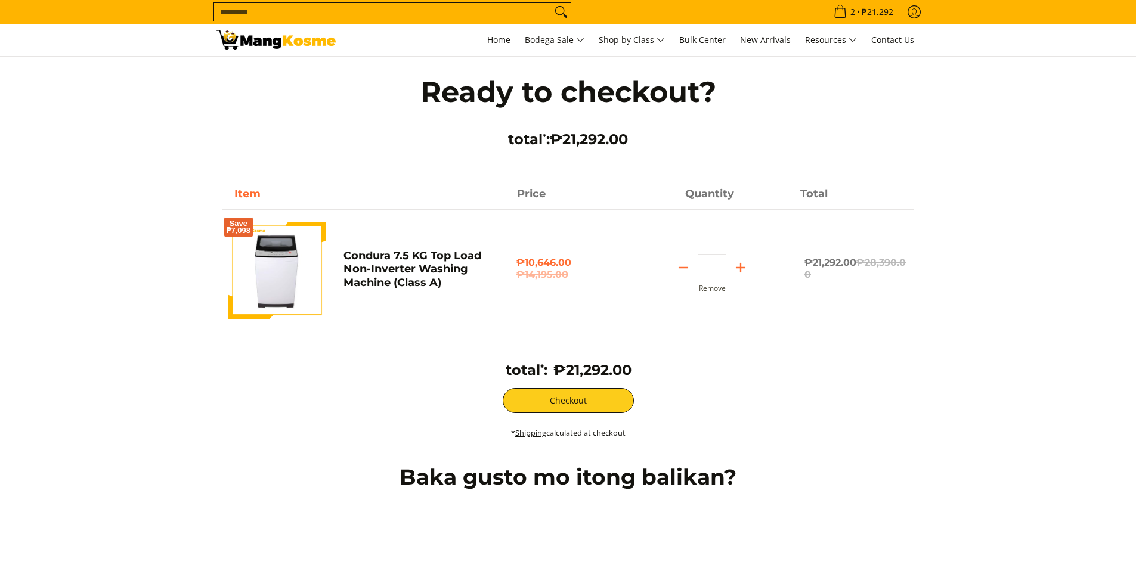
click at [680, 266] on icon "Subtract" at bounding box center [683, 267] width 17 height 17
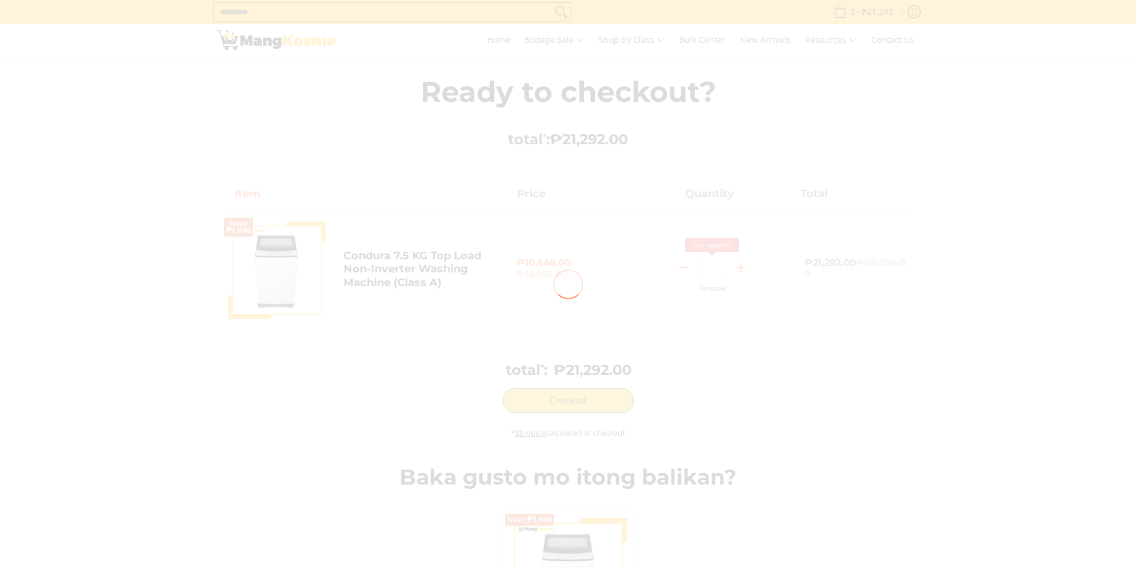
type input "*"
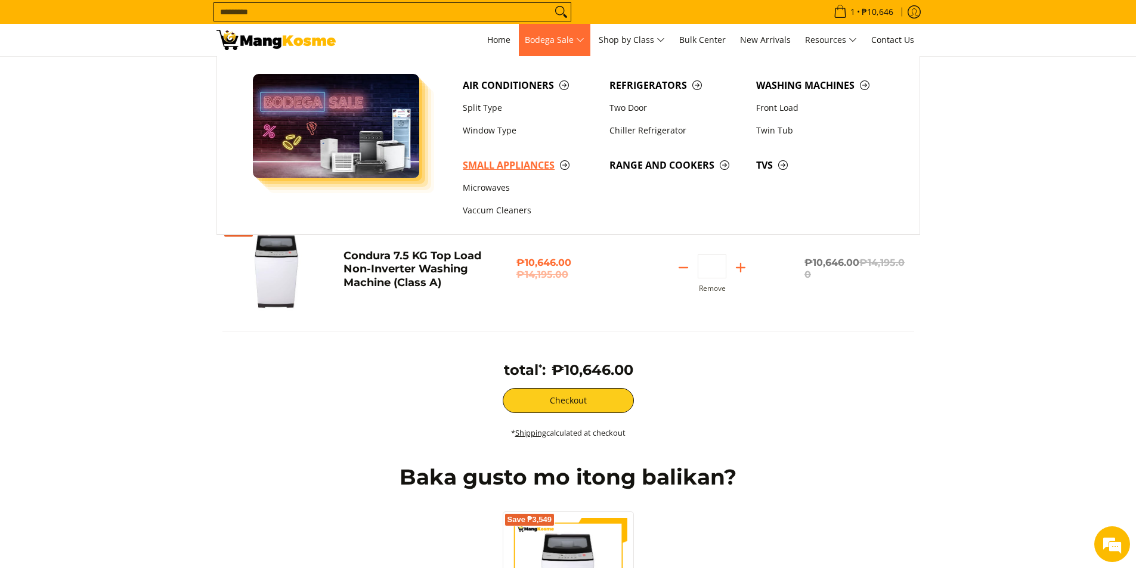
click at [568, 163] on span "Small Appliances" at bounding box center [530, 165] width 135 height 15
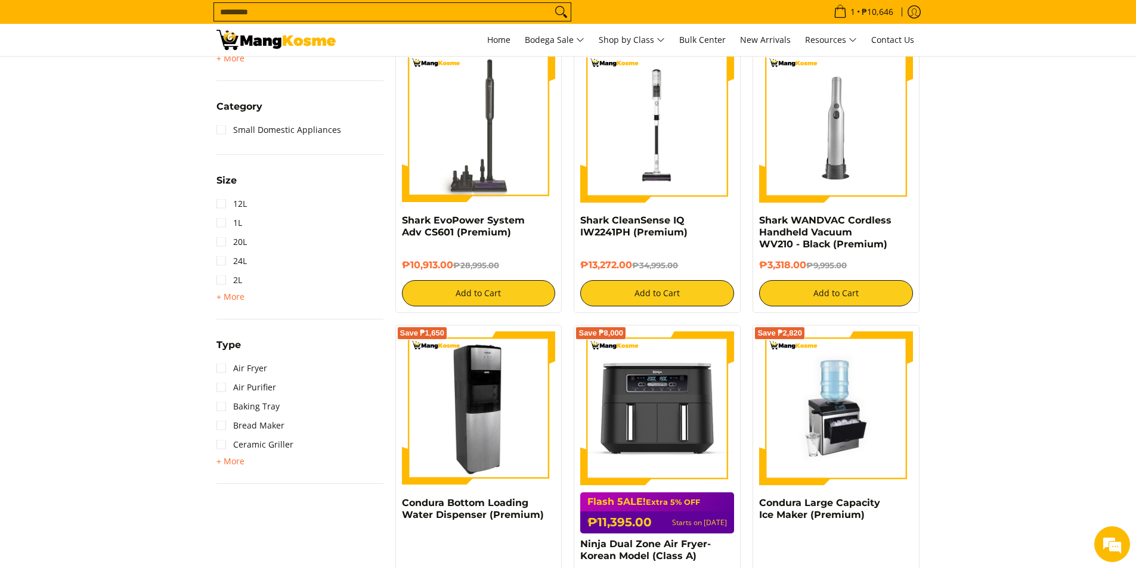
scroll to position [537, 0]
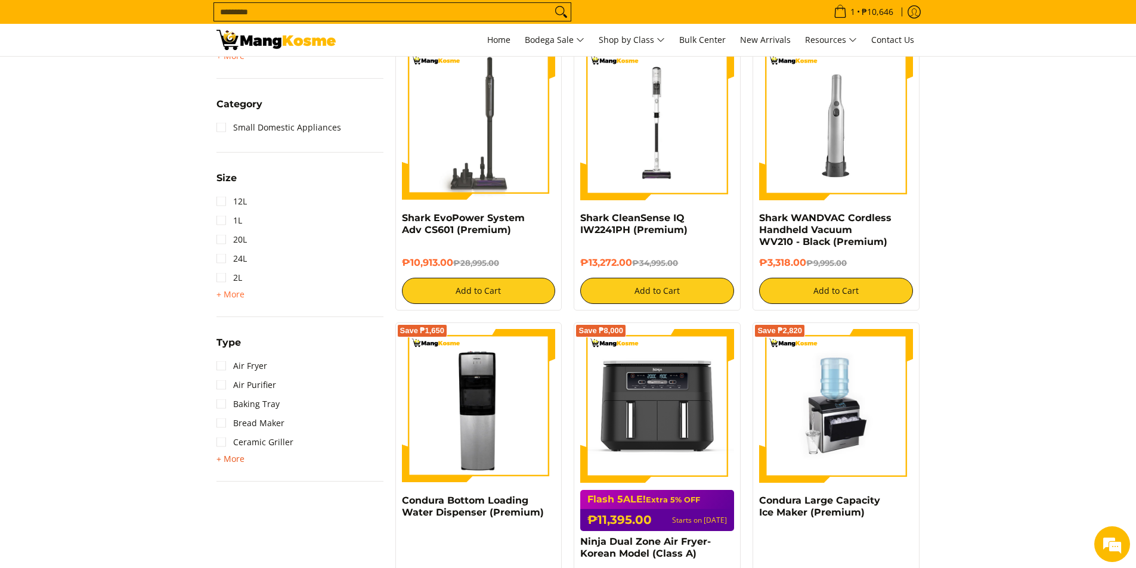
click at [231, 461] on span "+ More" at bounding box center [230, 459] width 28 height 10
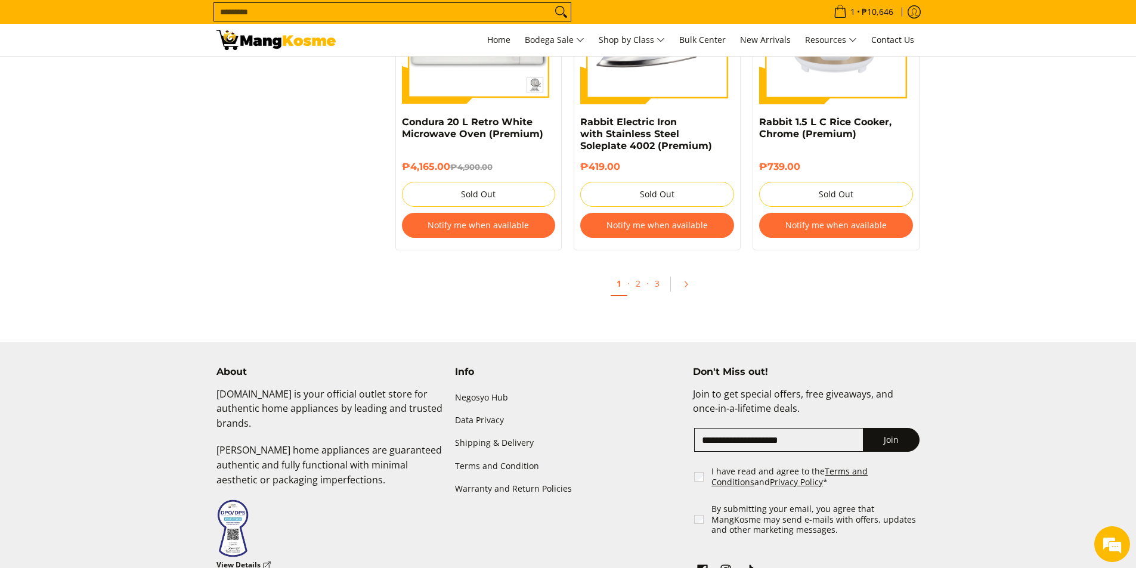
scroll to position [2504, 0]
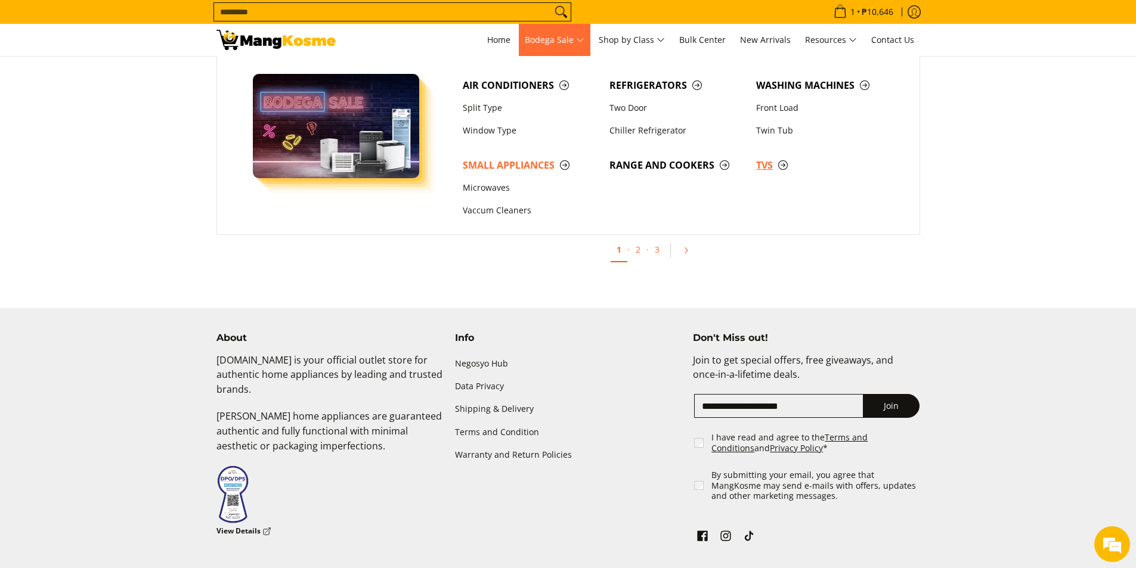
click at [764, 163] on span "TVs" at bounding box center [823, 165] width 135 height 15
